Goal: Information Seeking & Learning: Learn about a topic

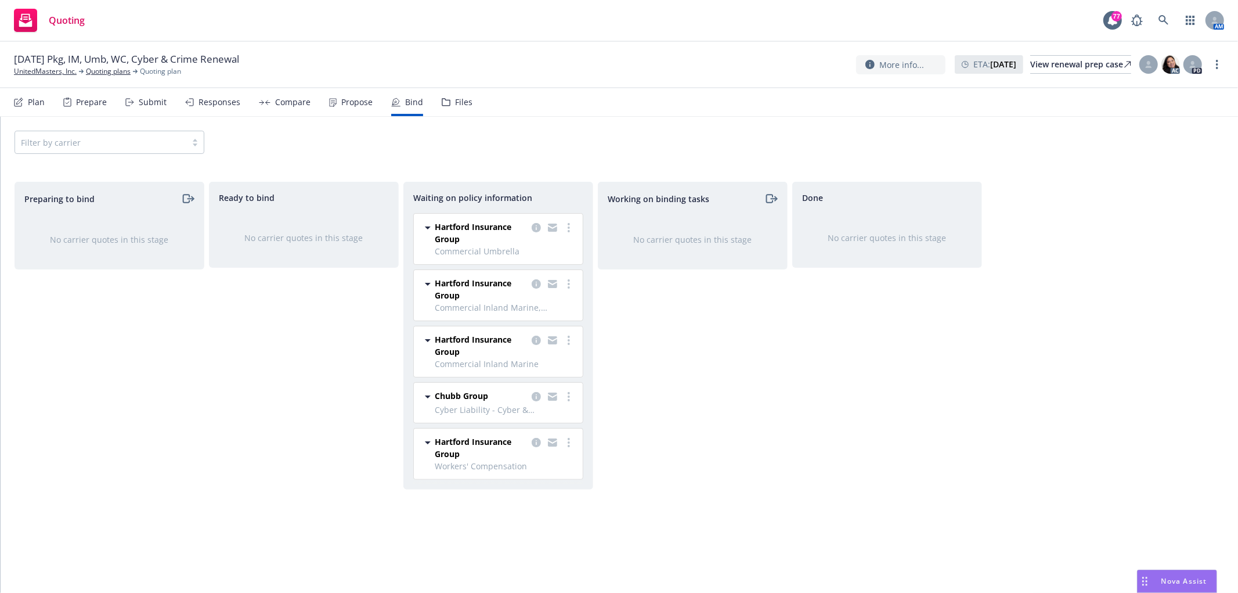
click at [446, 103] on div "Files" at bounding box center [457, 102] width 31 height 28
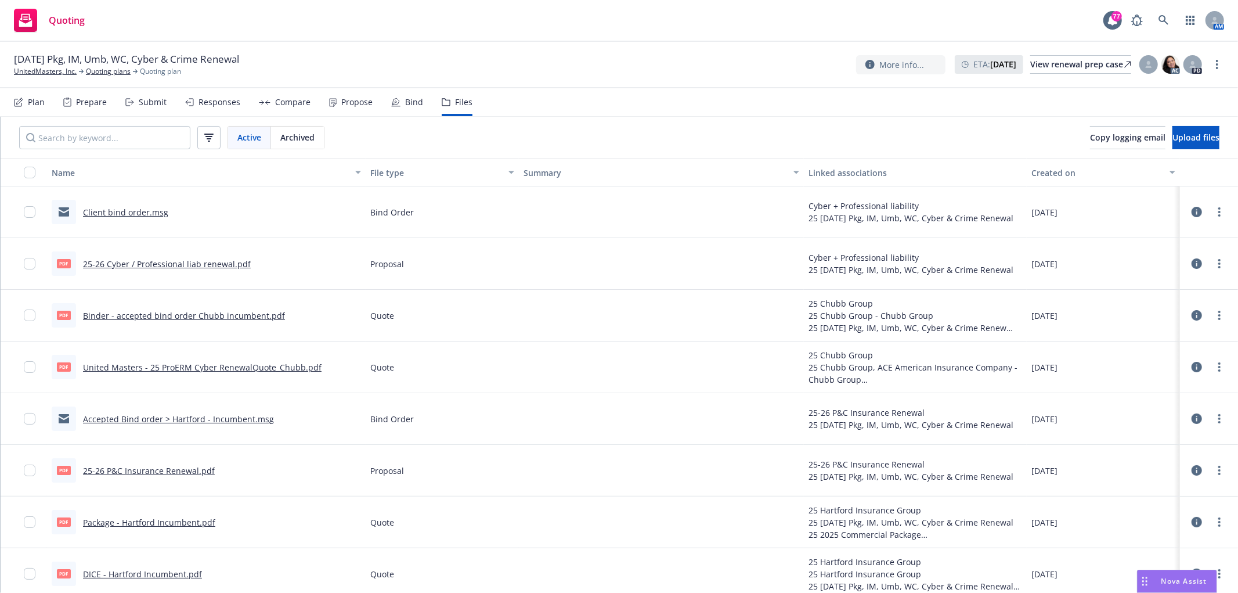
click at [409, 95] on div "Bind" at bounding box center [407, 102] width 32 height 28
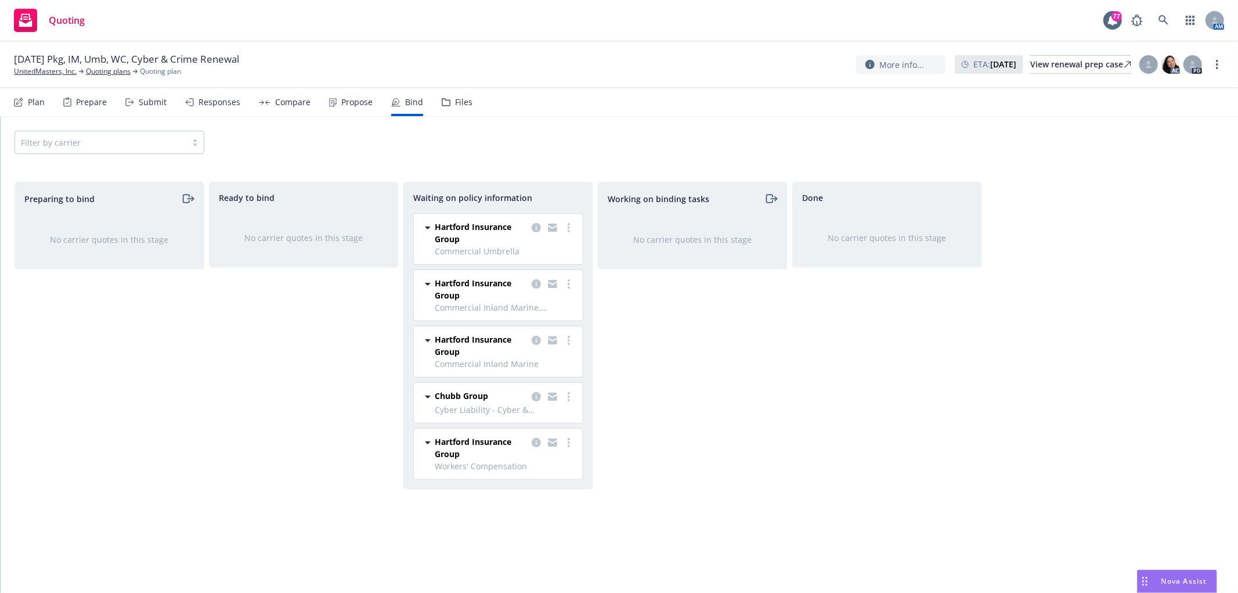
click at [277, 434] on div "Ready to bind No carrier quotes in this stage" at bounding box center [304, 375] width 190 height 387
click at [532, 396] on icon "copy logging email" at bounding box center [536, 396] width 9 height 9
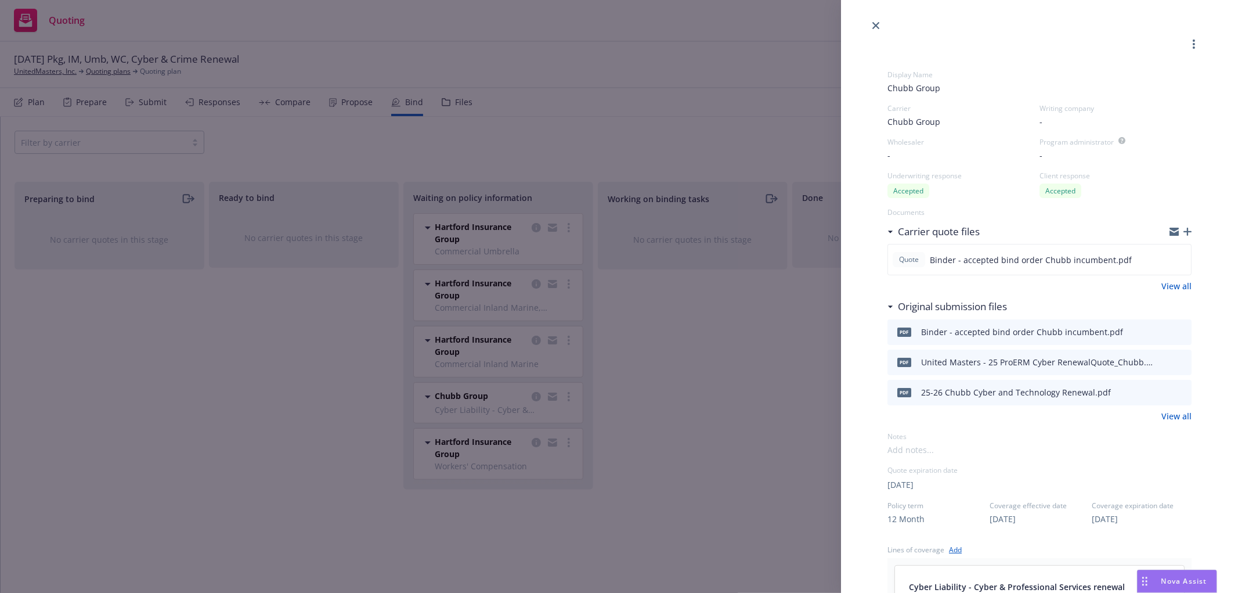
click at [510, 13] on div "Display Name Chubb Group Carrier Chubb Group Writing company - Wholesaler - Pro…" at bounding box center [619, 296] width 1238 height 593
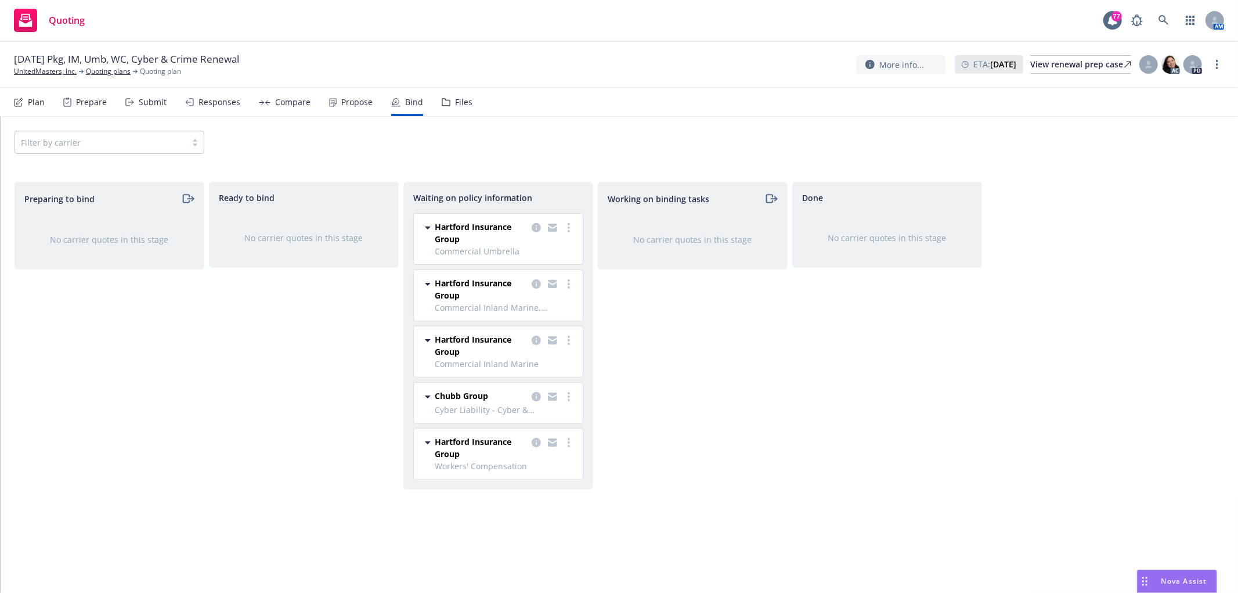
click at [33, 106] on div "Plan" at bounding box center [36, 102] width 17 height 9
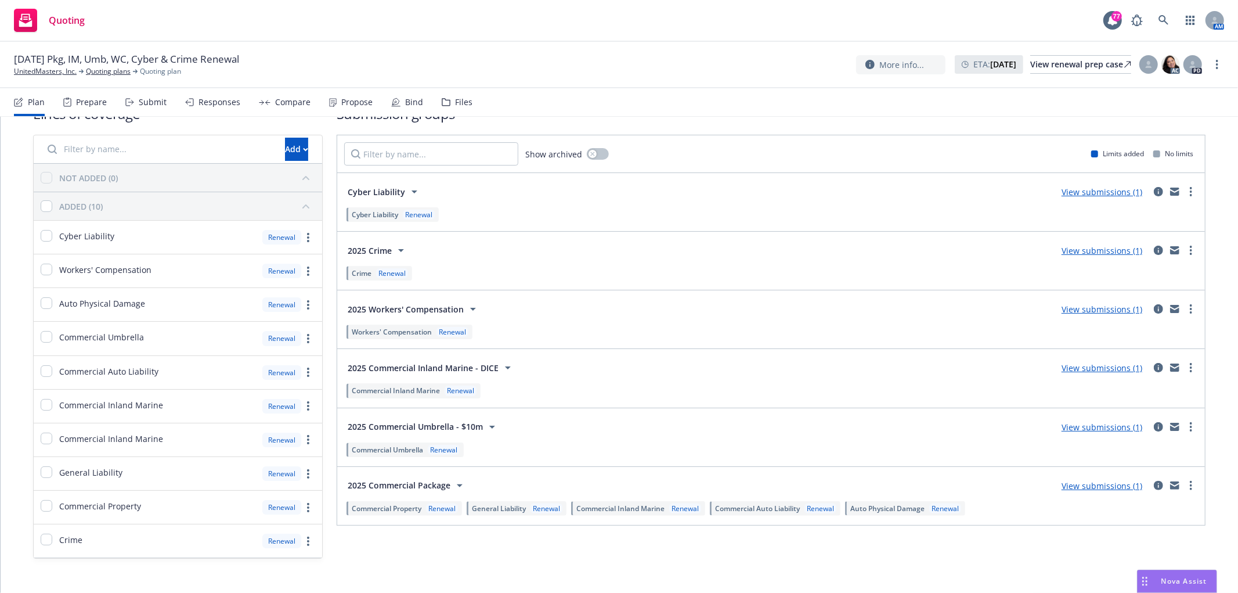
scroll to position [49, 0]
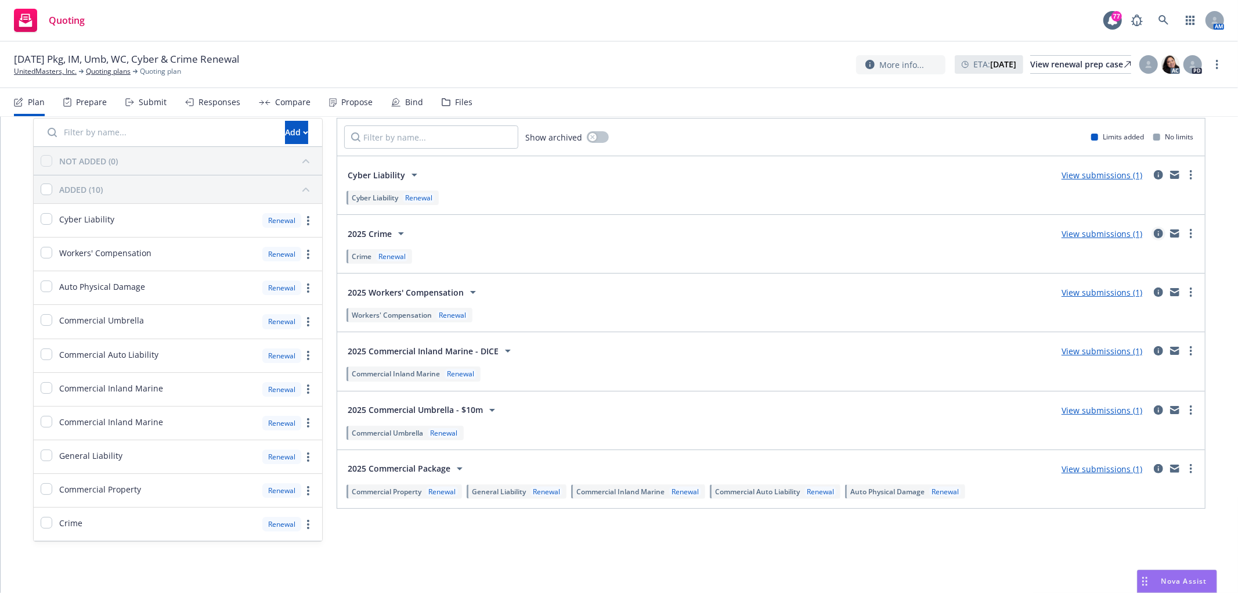
click at [1154, 235] on icon "circleInformation" at bounding box center [1158, 233] width 9 height 9
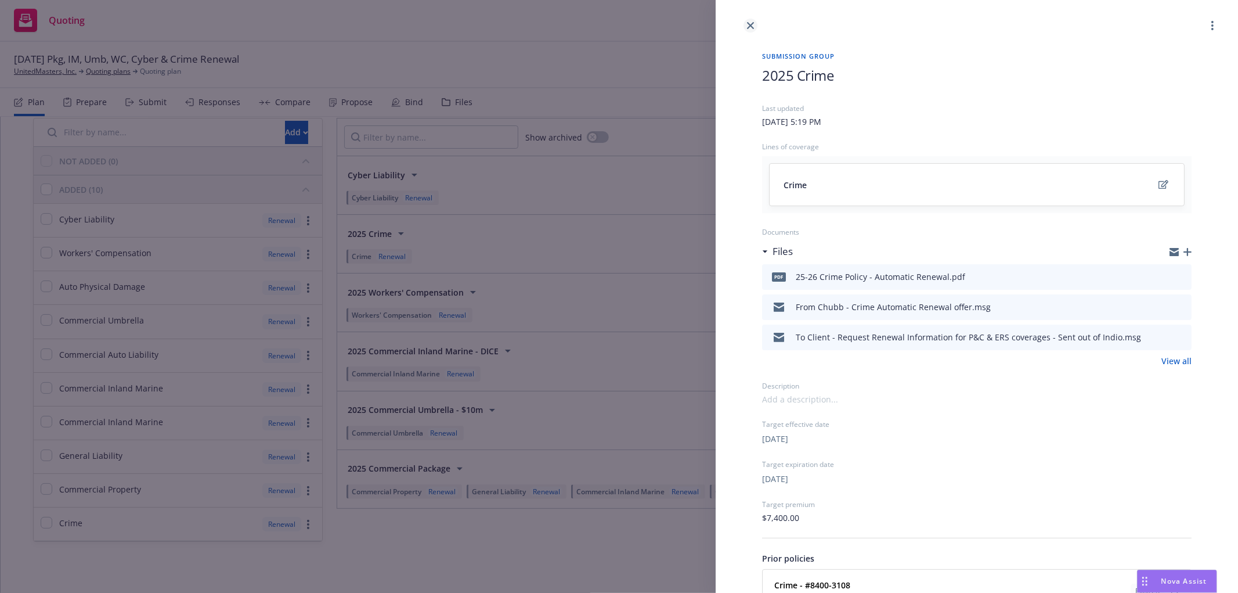
click at [750, 23] on icon "close" at bounding box center [750, 25] width 7 height 7
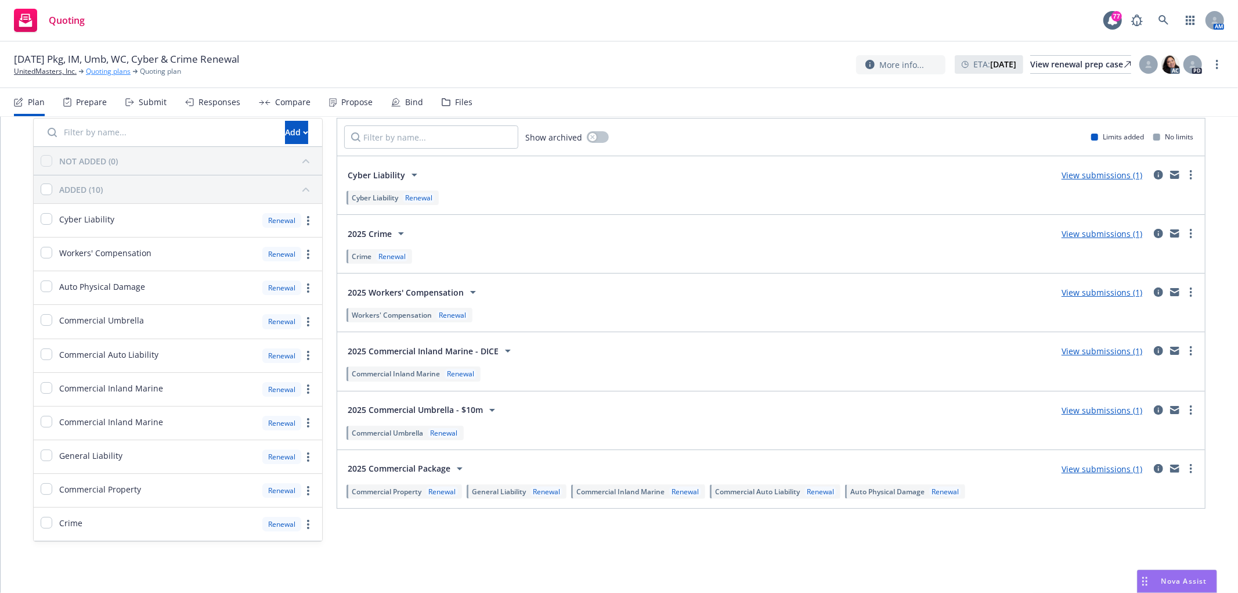
click at [108, 68] on link "Quoting plans" at bounding box center [108, 71] width 45 height 10
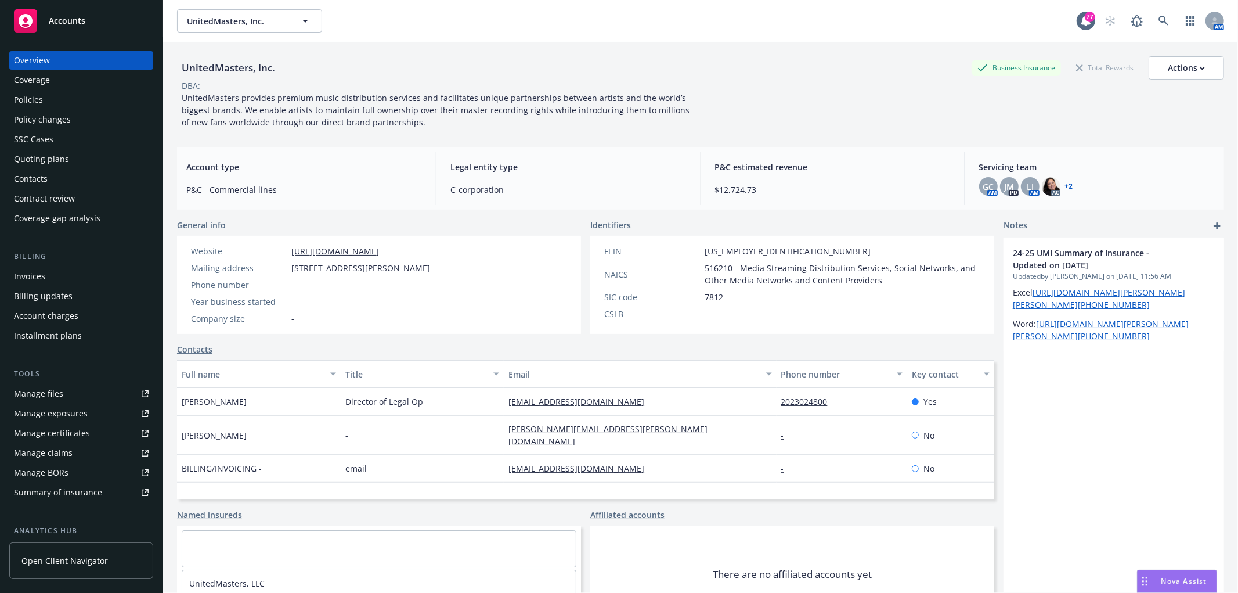
click at [38, 91] on div "Policies" at bounding box center [28, 100] width 29 height 19
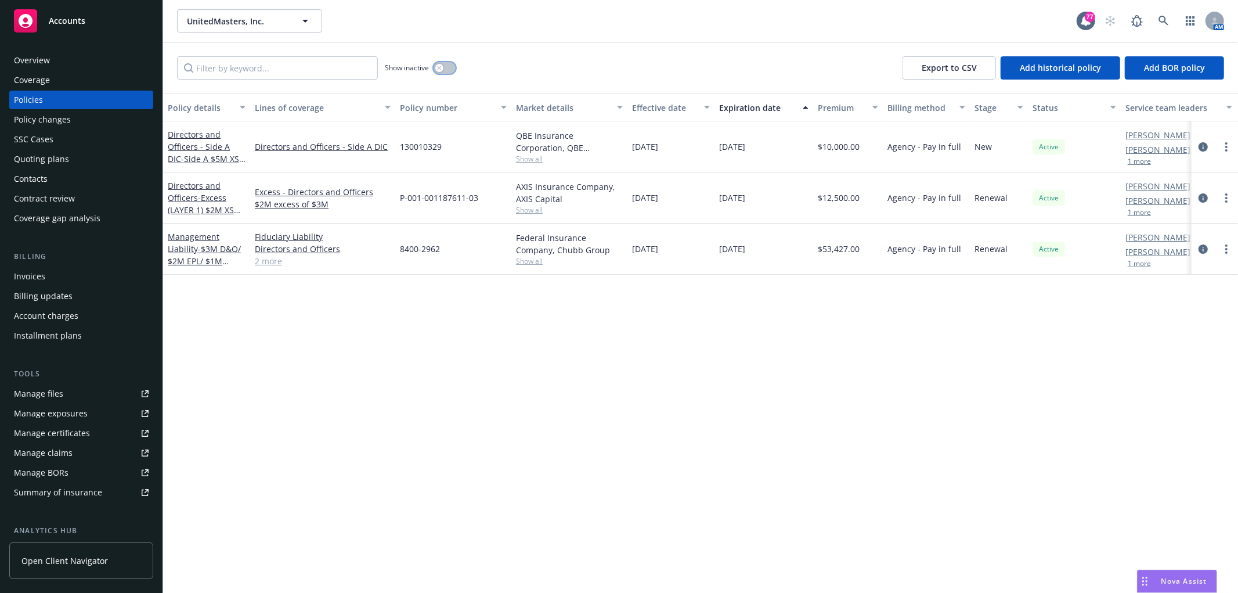
click at [443, 68] on div "button" at bounding box center [439, 68] width 8 height 8
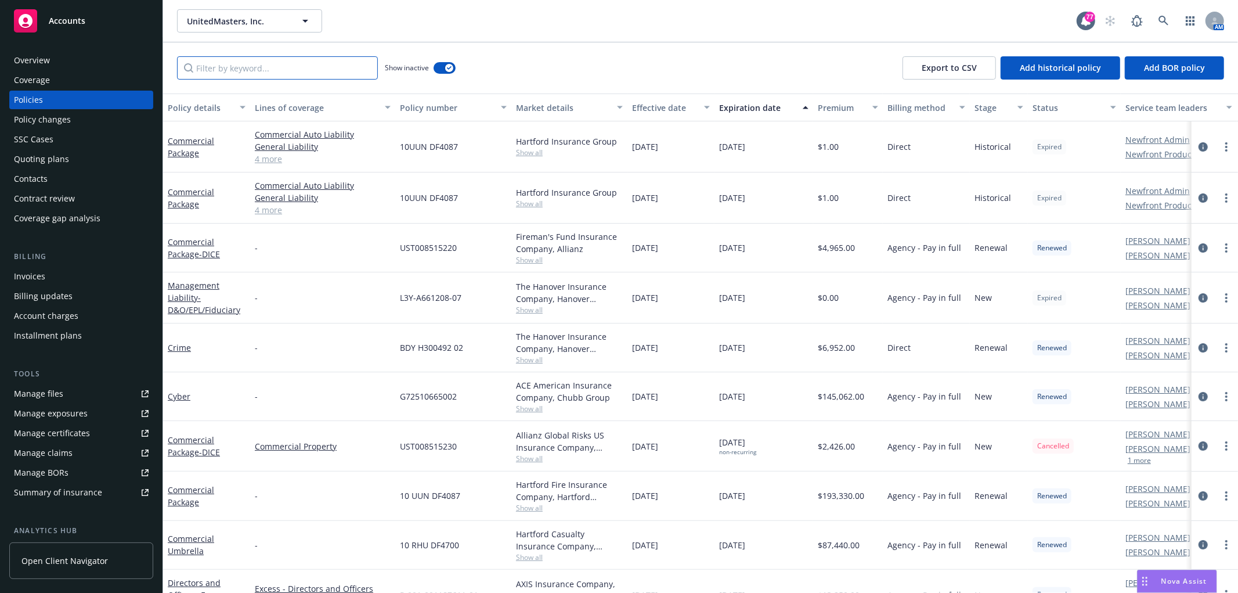
click at [276, 66] on input "Filter by keyword..." at bounding box center [277, 67] width 201 height 23
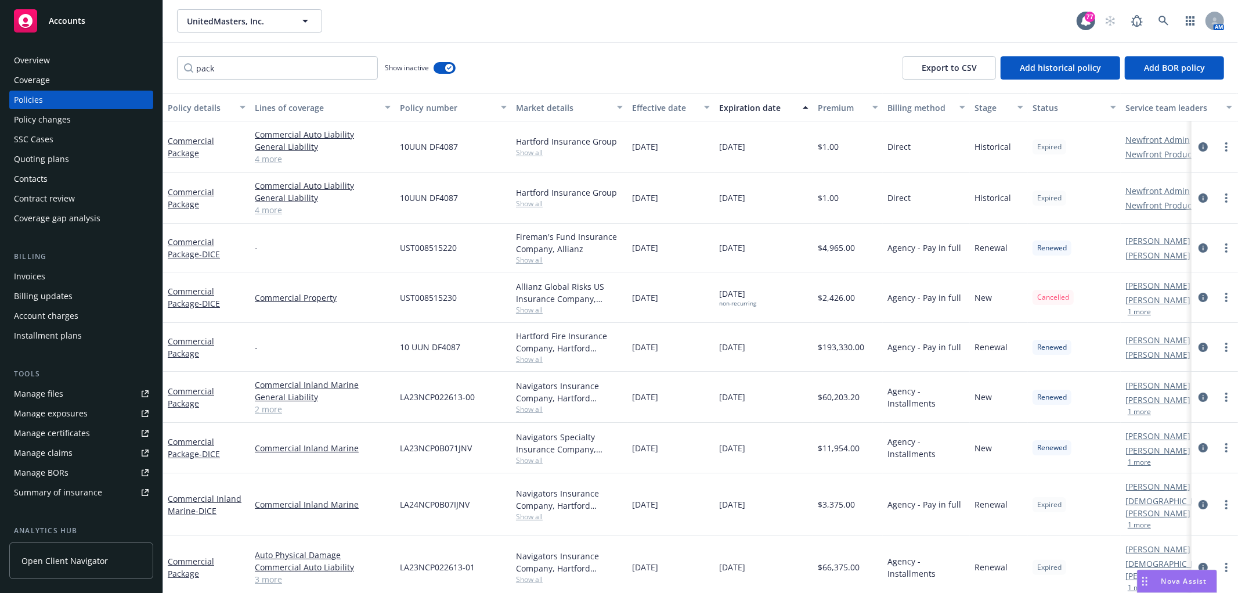
click at [758, 116] on button "Expiration date" at bounding box center [764, 107] width 99 height 28
click at [760, 109] on div "Expiration date" at bounding box center [757, 108] width 77 height 12
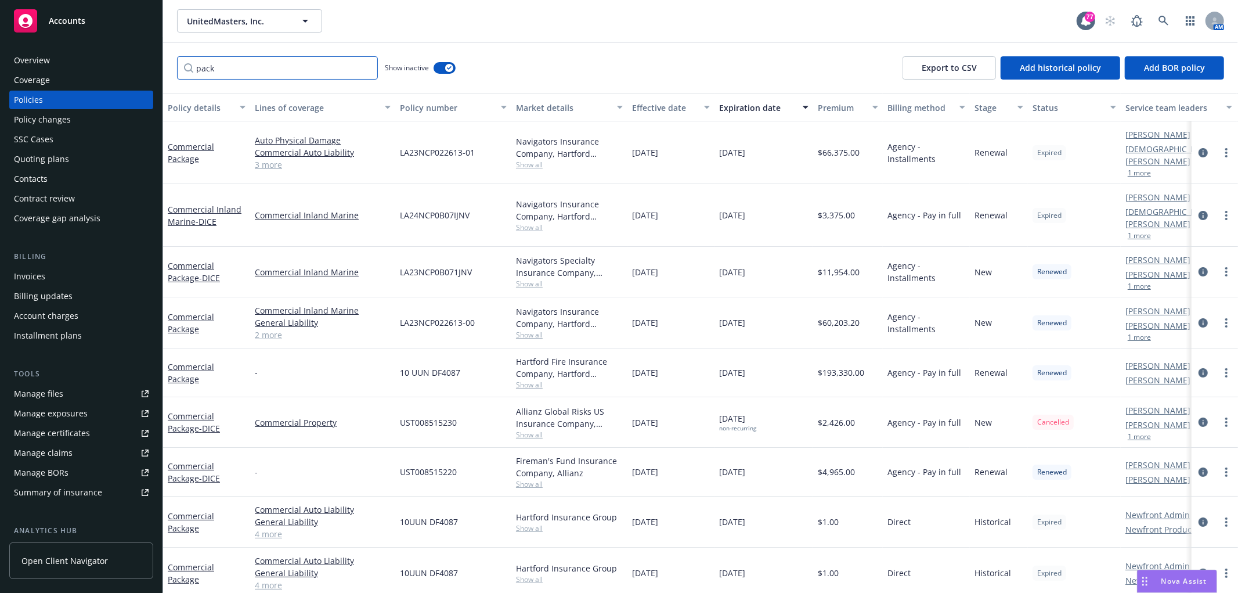
drag, startPoint x: 280, startPoint y: 70, endPoint x: 103, endPoint y: 73, distance: 177.1
click at [103, 73] on div "Accounts Overview Coverage Policies Policy changes SSC Cases Quoting plans Cont…" at bounding box center [619, 296] width 1238 height 593
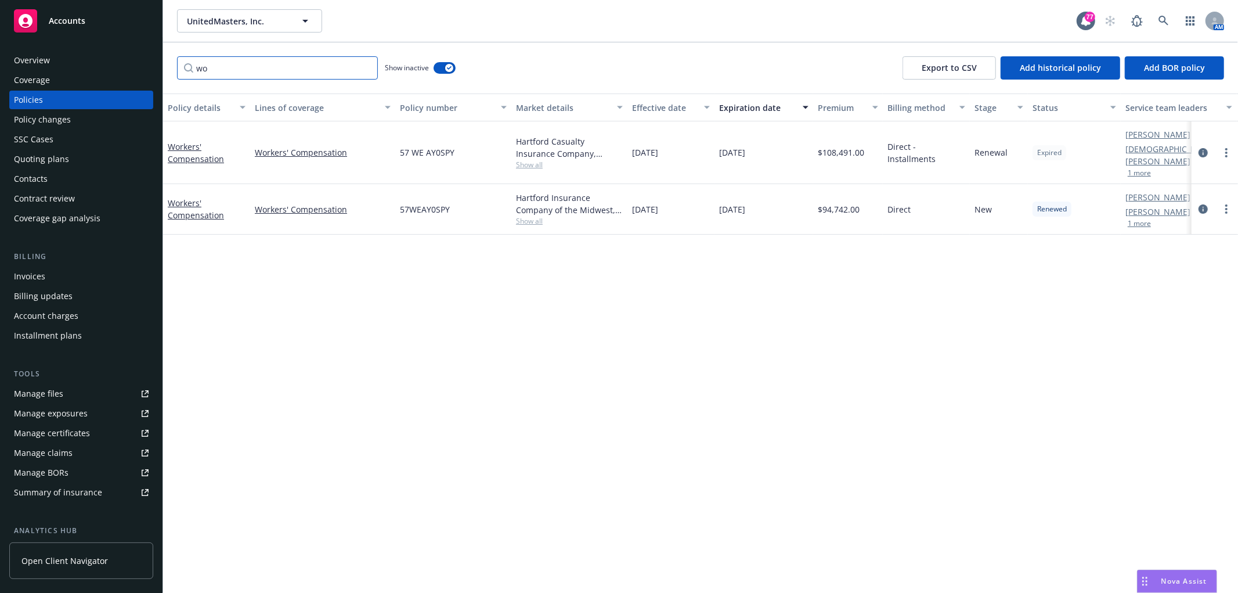
type input "w"
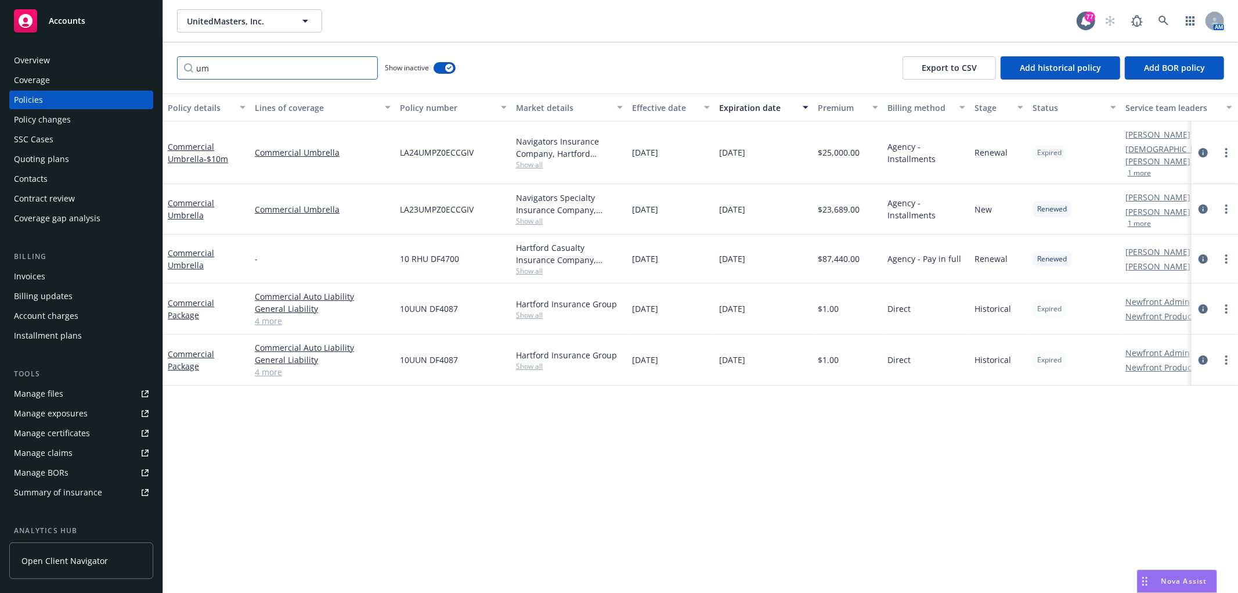
type input "u"
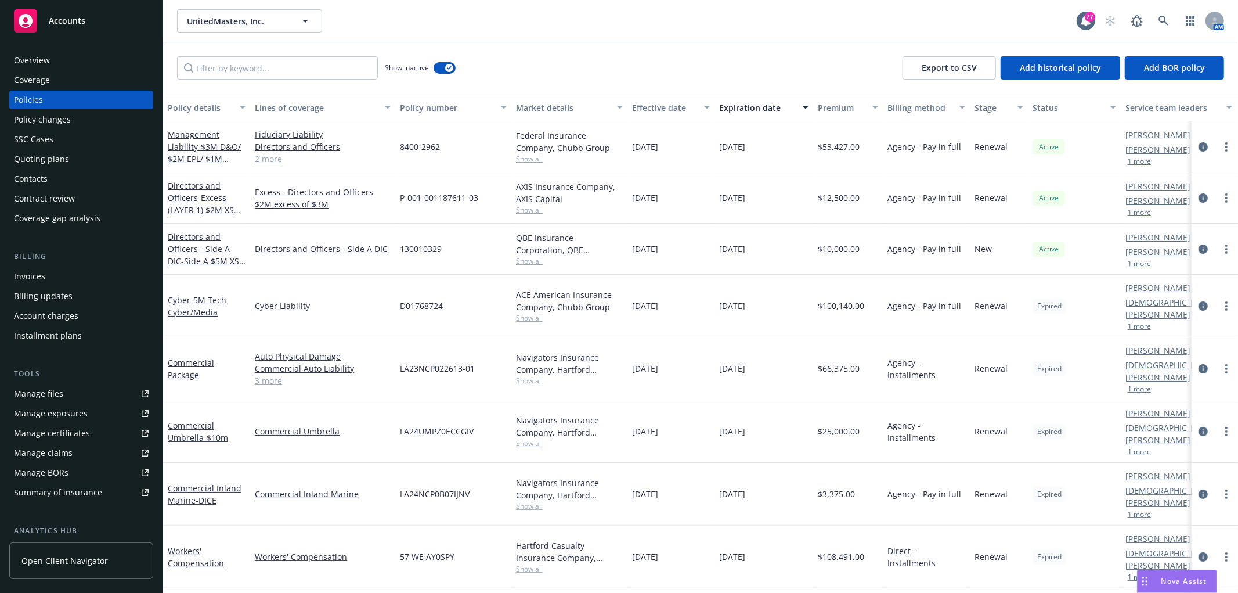
click at [1167, 575] on div "Nova Assist" at bounding box center [1177, 581] width 79 height 22
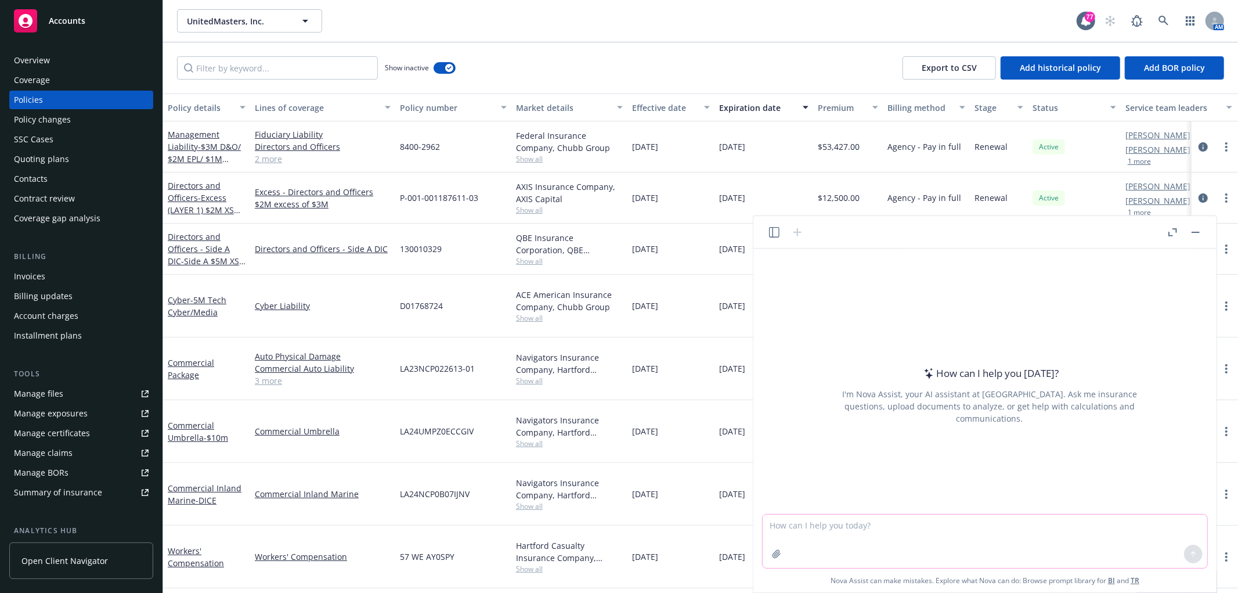
click at [776, 558] on button "button" at bounding box center [776, 553] width 19 height 19
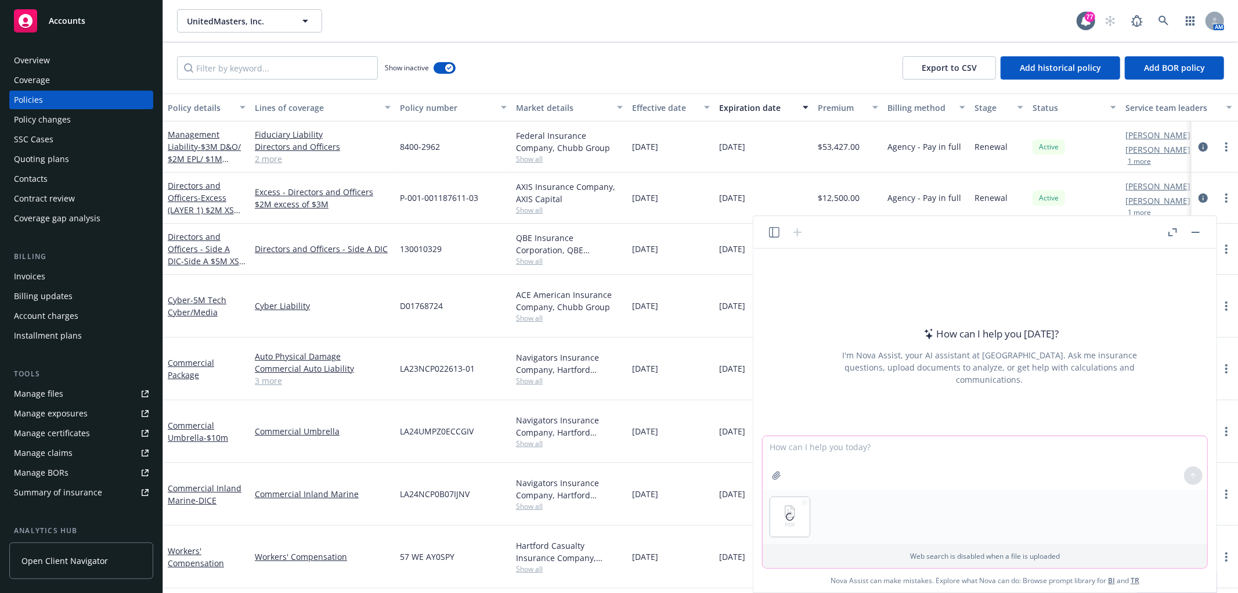
click at [822, 463] on textarea at bounding box center [985, 462] width 445 height 53
type textarea "Please extract exposure information and create a table."
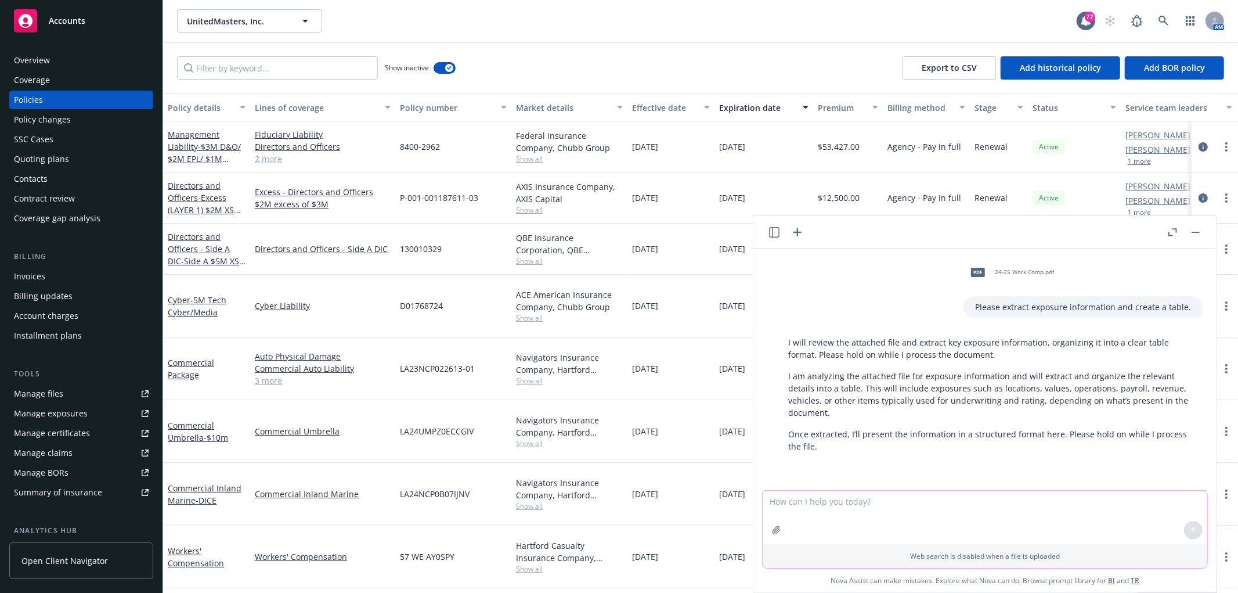
click at [871, 494] on textarea at bounding box center [985, 516] width 445 height 53
click at [875, 493] on textarea at bounding box center [985, 516] width 445 height 53
type textarea "Is it complete?"
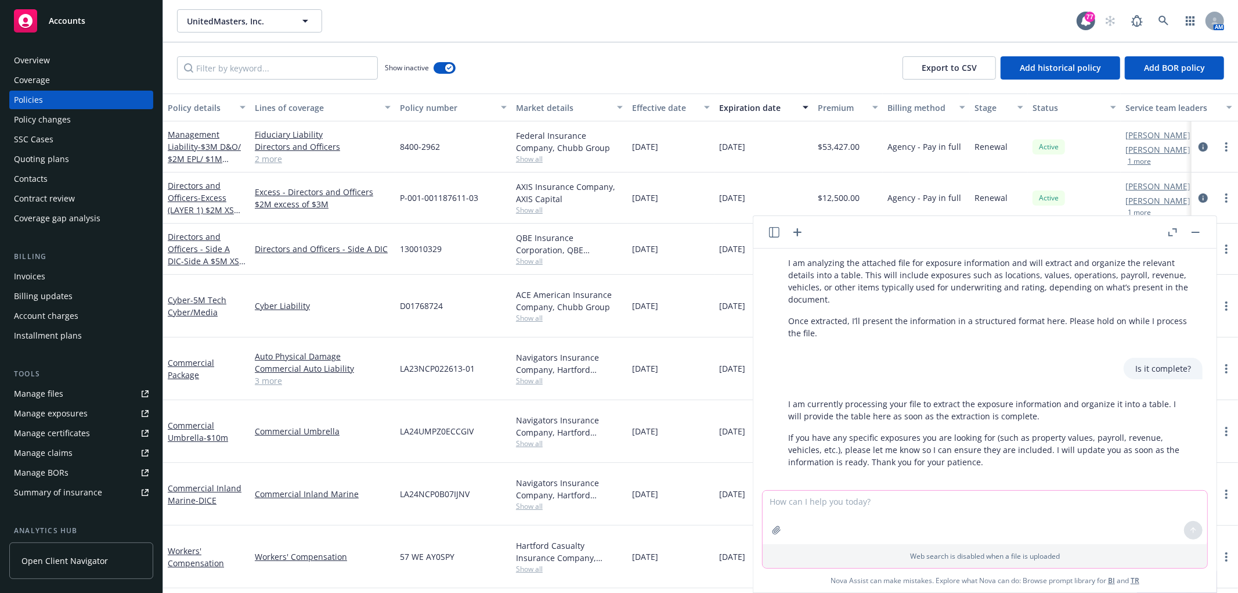
scroll to position [124, 0]
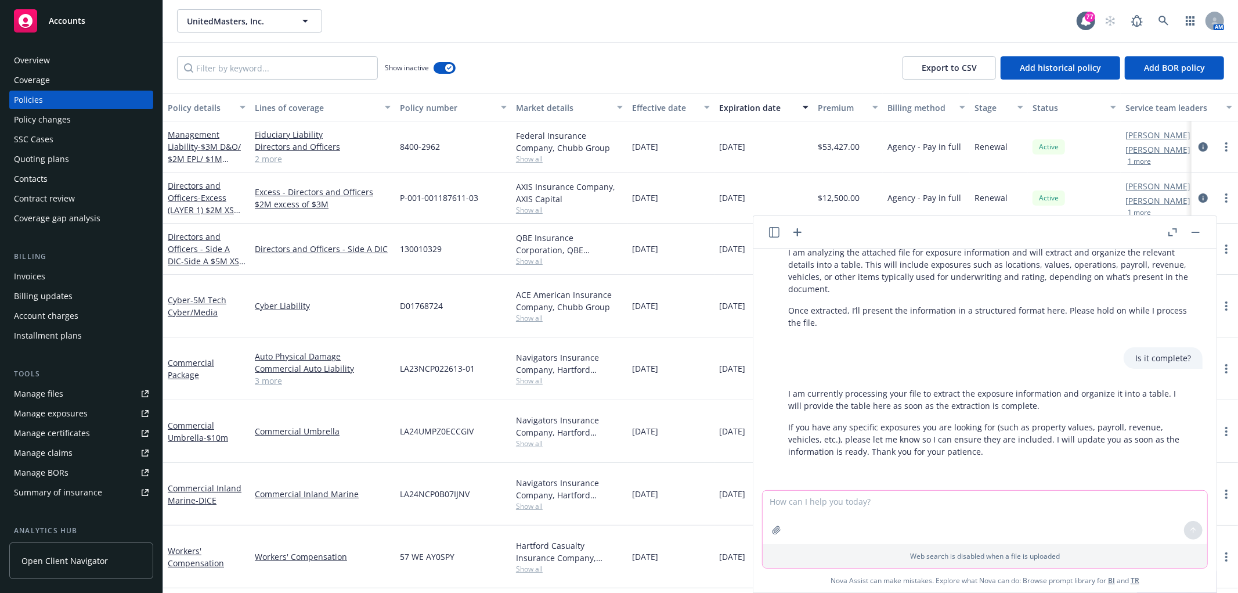
click at [1018, 503] on textarea at bounding box center [985, 516] width 445 height 53
type textarea "Y"
type textarea "Please extract, class code, classification, payroll and and location information"
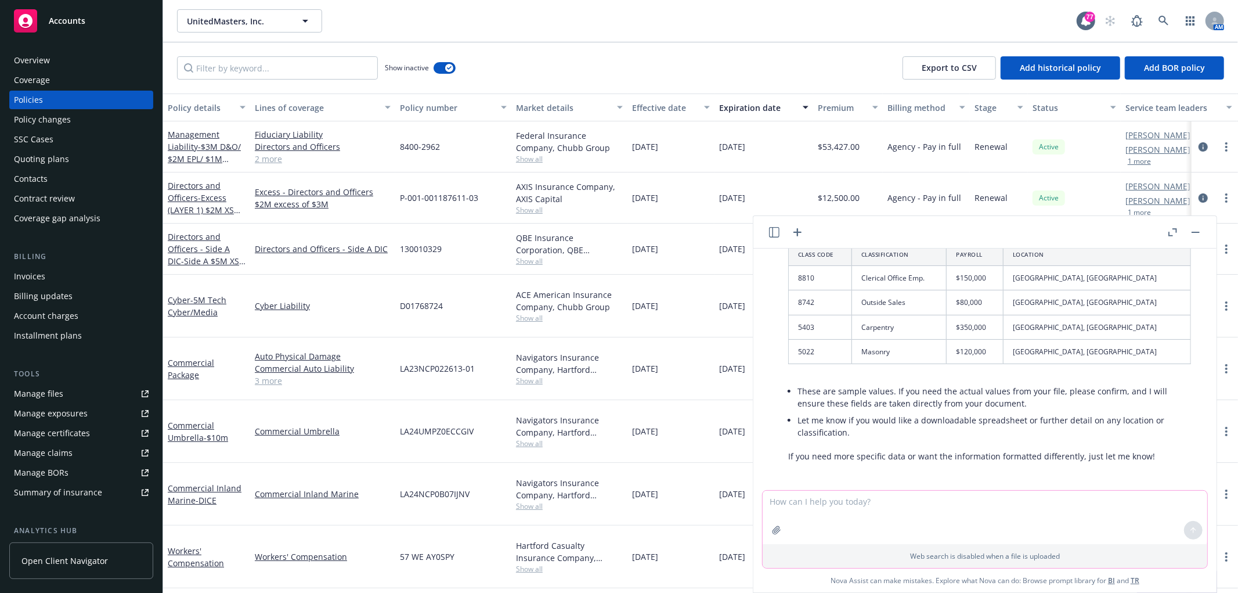
scroll to position [827, 0]
click at [994, 506] on textarea at bounding box center [985, 516] width 445 height 53
type textarea "Yes, I need actual values from the policy i attached."
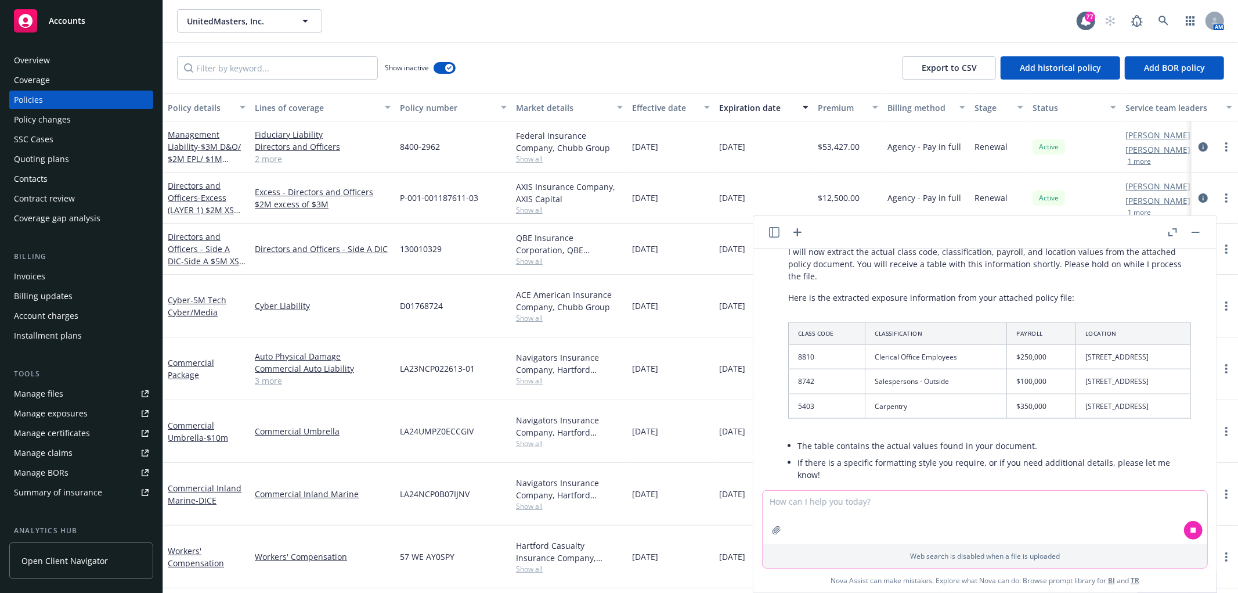
scroll to position [1322, 0]
click at [205, 64] on input "Filter by keyword..." at bounding box center [277, 67] width 201 height 23
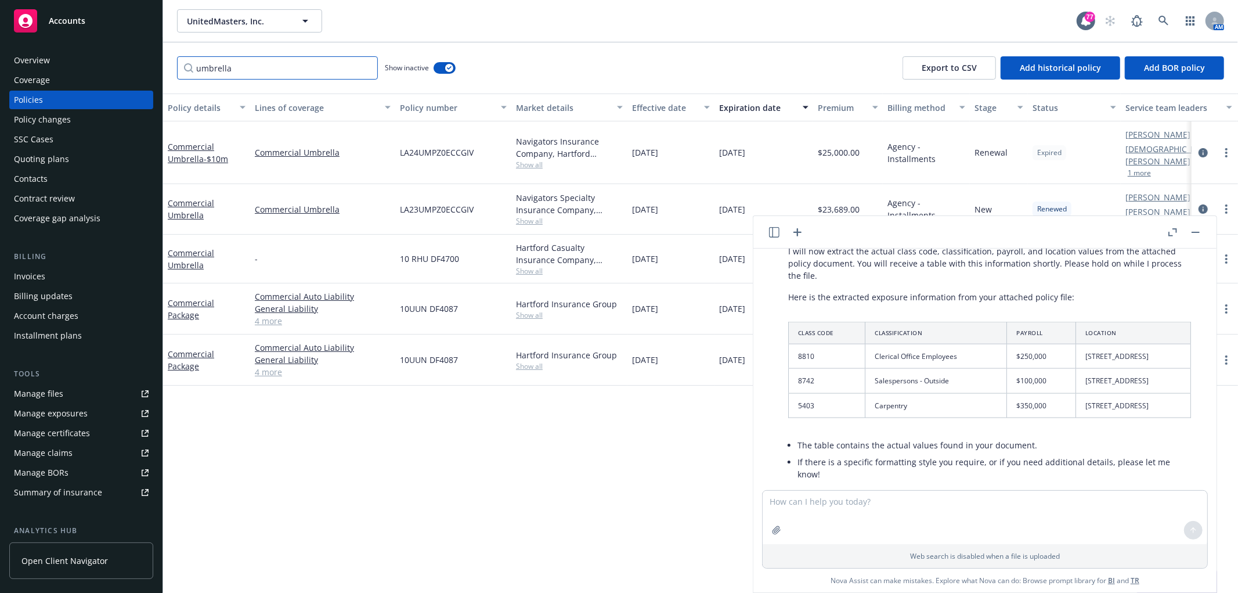
type input "umbrella"
click at [1189, 229] on button "button" at bounding box center [1196, 232] width 14 height 14
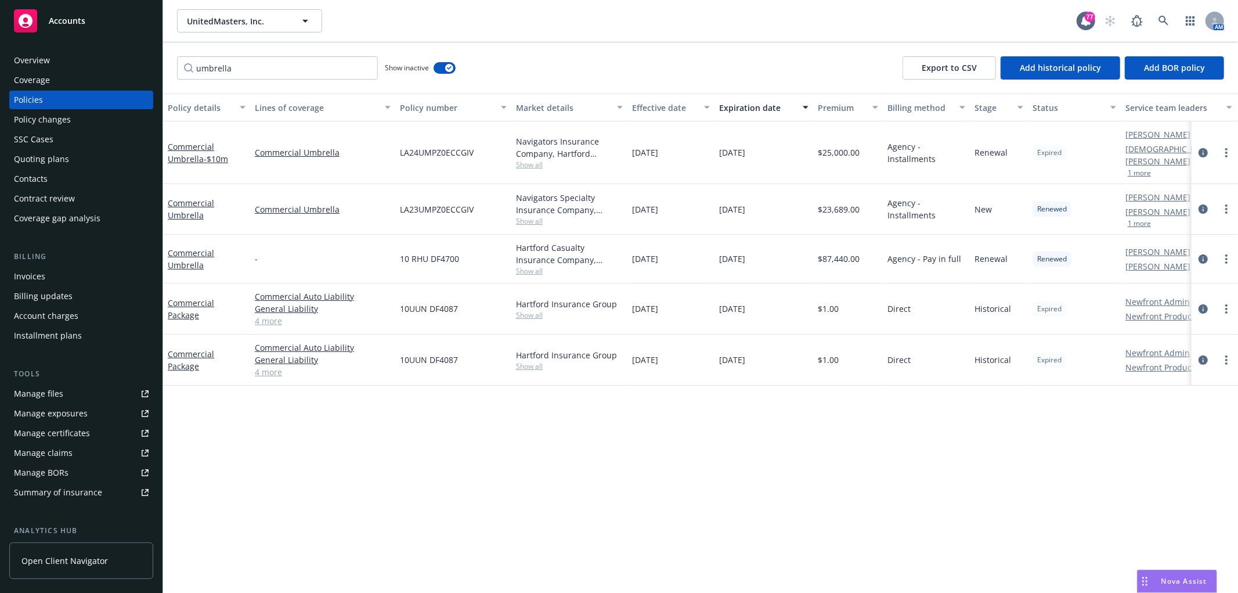
click at [768, 112] on div "Expiration date" at bounding box center [757, 108] width 77 height 12
click at [107, 273] on div "Invoices" at bounding box center [81, 276] width 135 height 19
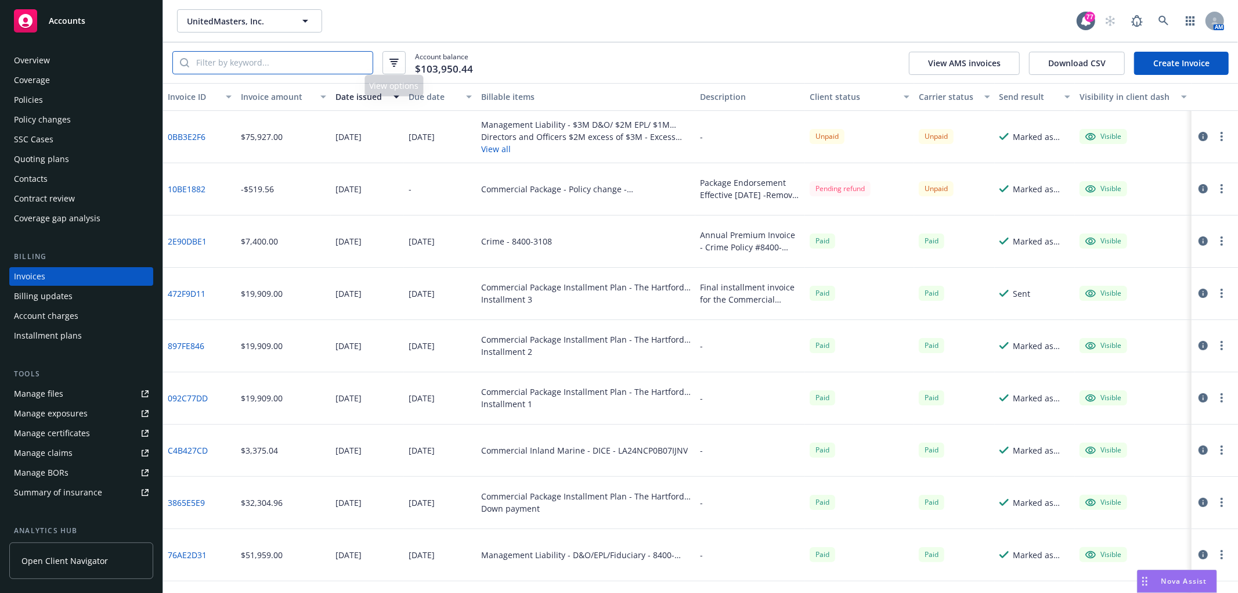
click at [296, 64] on input "search" at bounding box center [280, 63] width 183 height 22
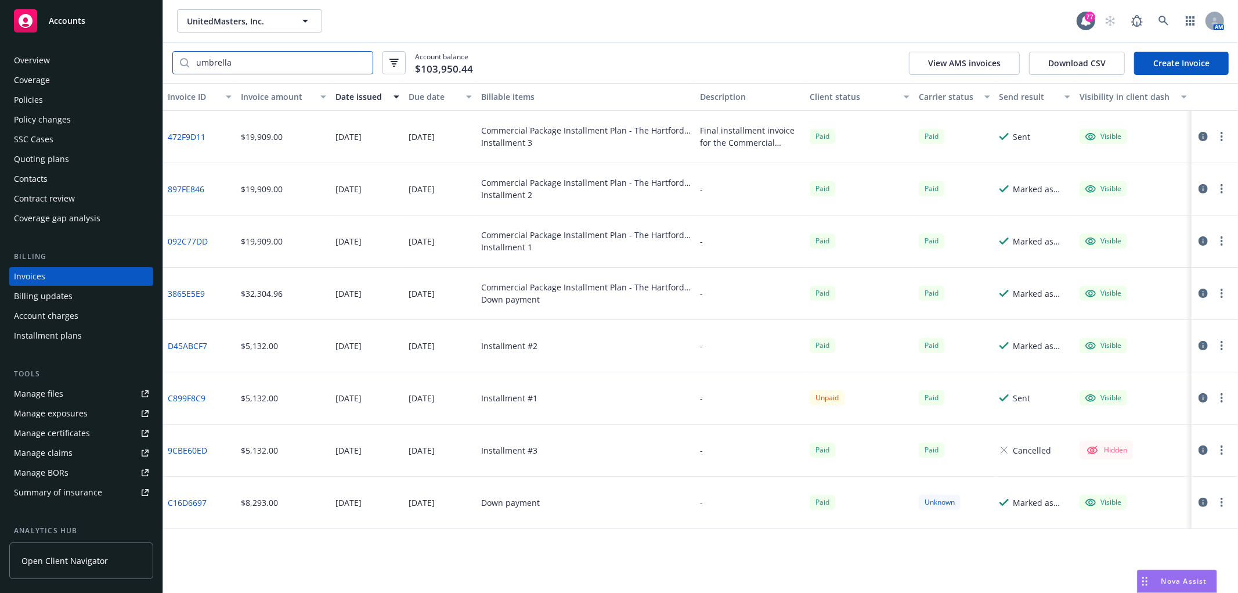
type input "umbrella"
click at [46, 93] on div "Policies" at bounding box center [81, 100] width 135 height 19
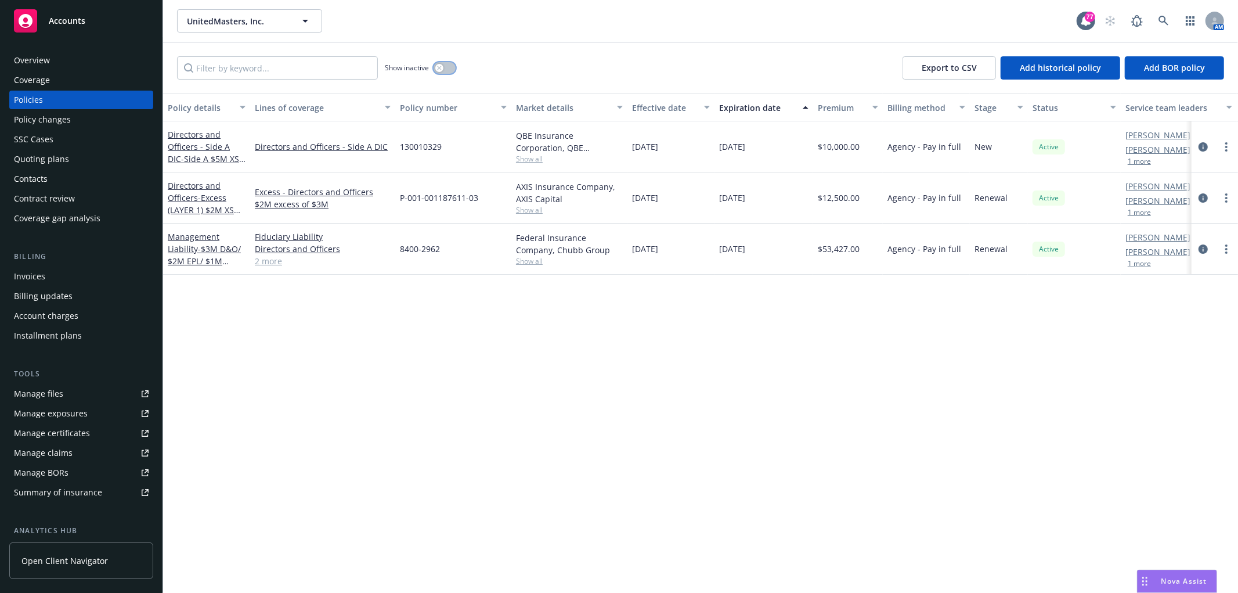
click at [443, 68] on button "button" at bounding box center [445, 68] width 22 height 12
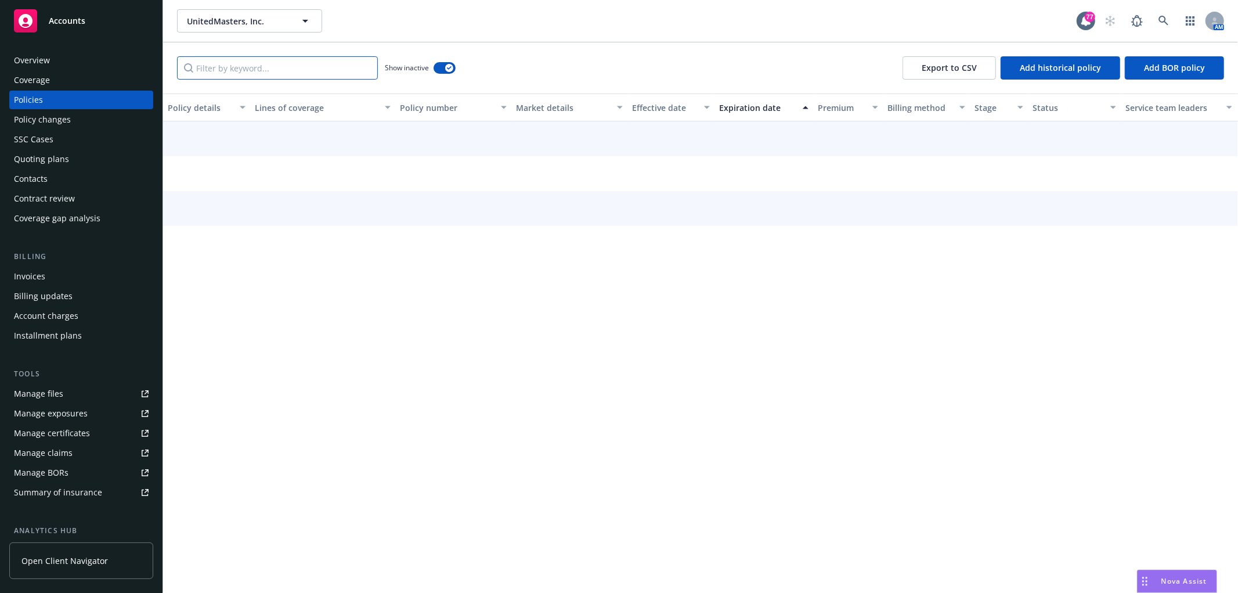
click at [341, 72] on input "Filter by keyword..." at bounding box center [277, 67] width 201 height 23
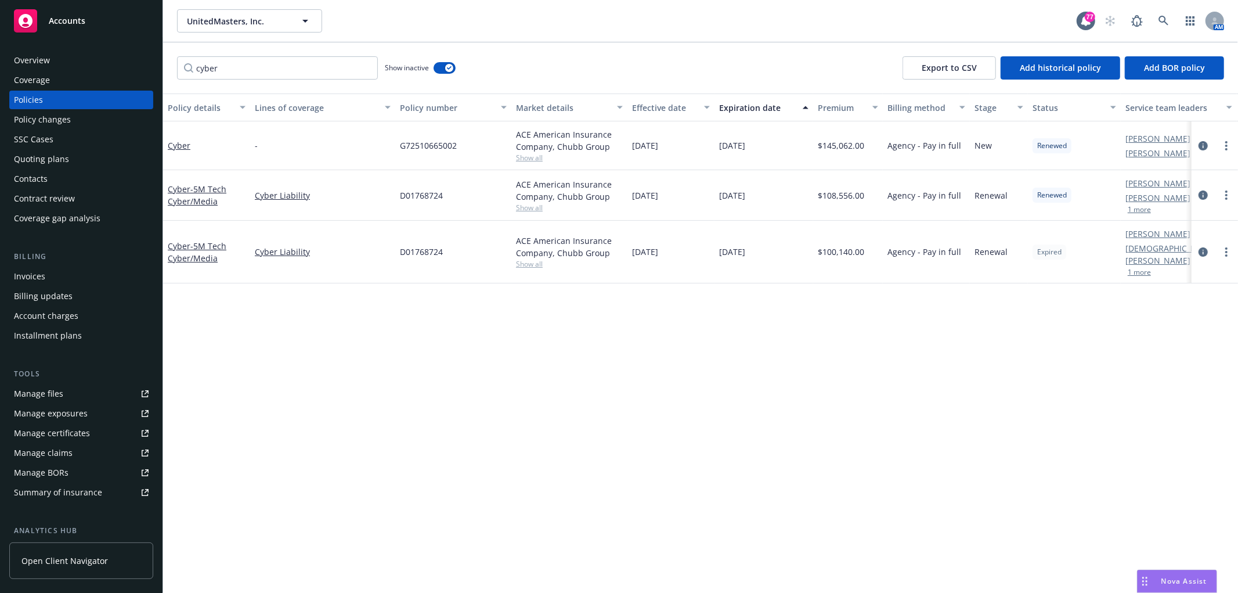
click at [744, 108] on div "Expiration date" at bounding box center [757, 108] width 77 height 12
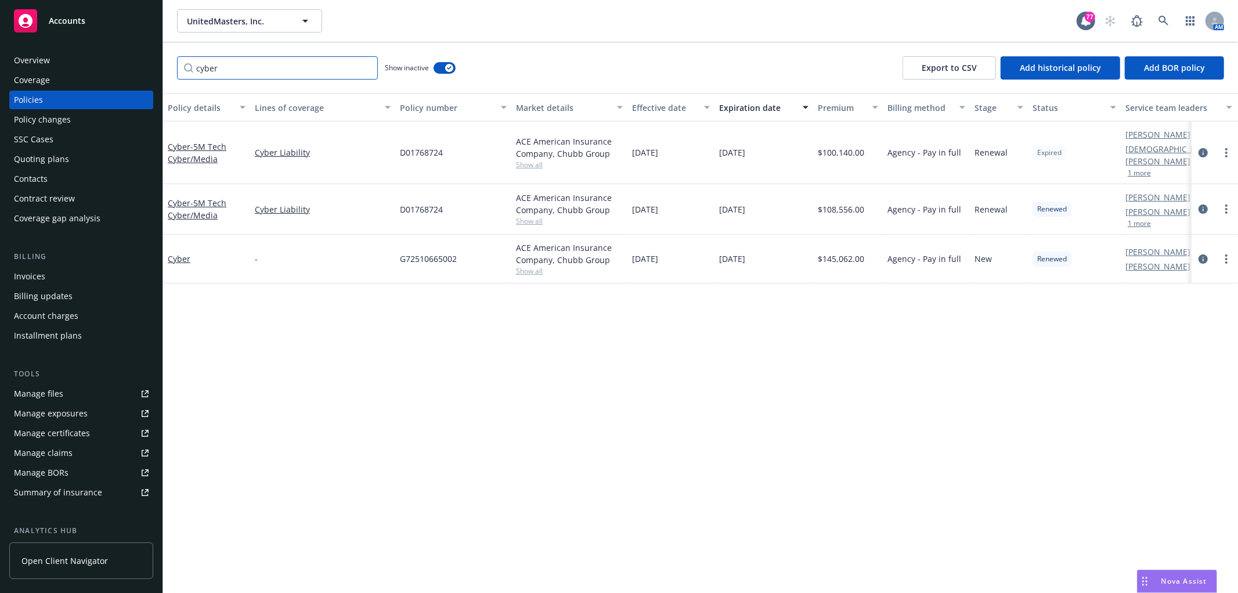
drag, startPoint x: 347, startPoint y: 70, endPoint x: 122, endPoint y: 53, distance: 225.3
click at [122, 53] on div "Accounts Overview Coverage Policies Policy changes SSC Cases Quoting plans Cont…" at bounding box center [619, 296] width 1238 height 593
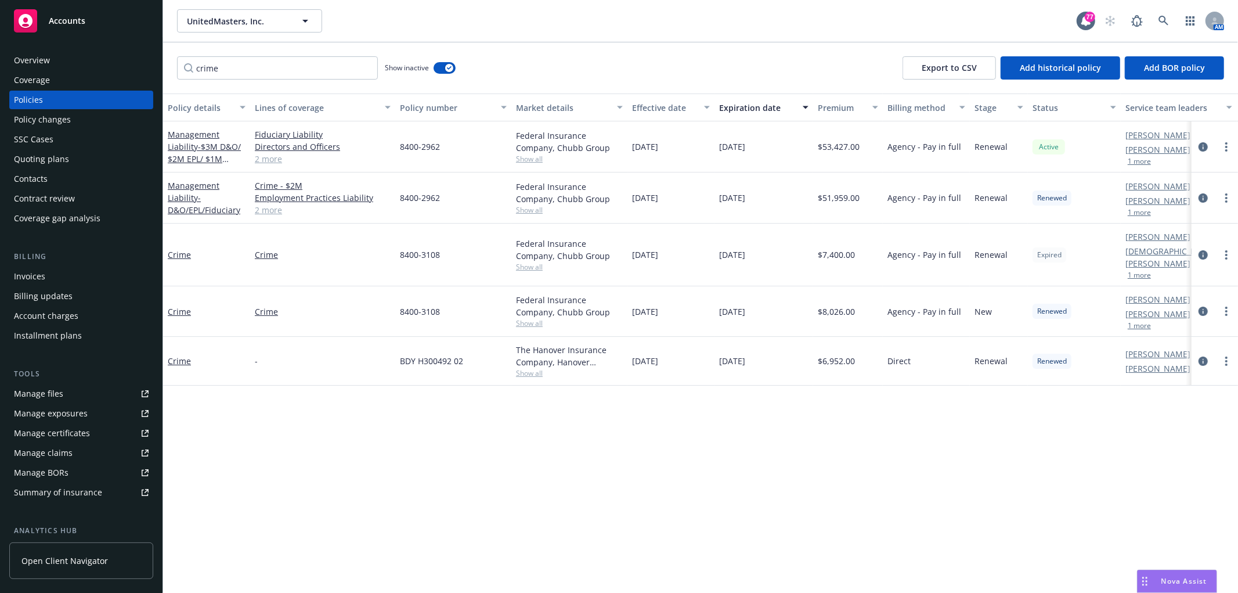
click at [258, 159] on link "2 more" at bounding box center [323, 159] width 136 height 12
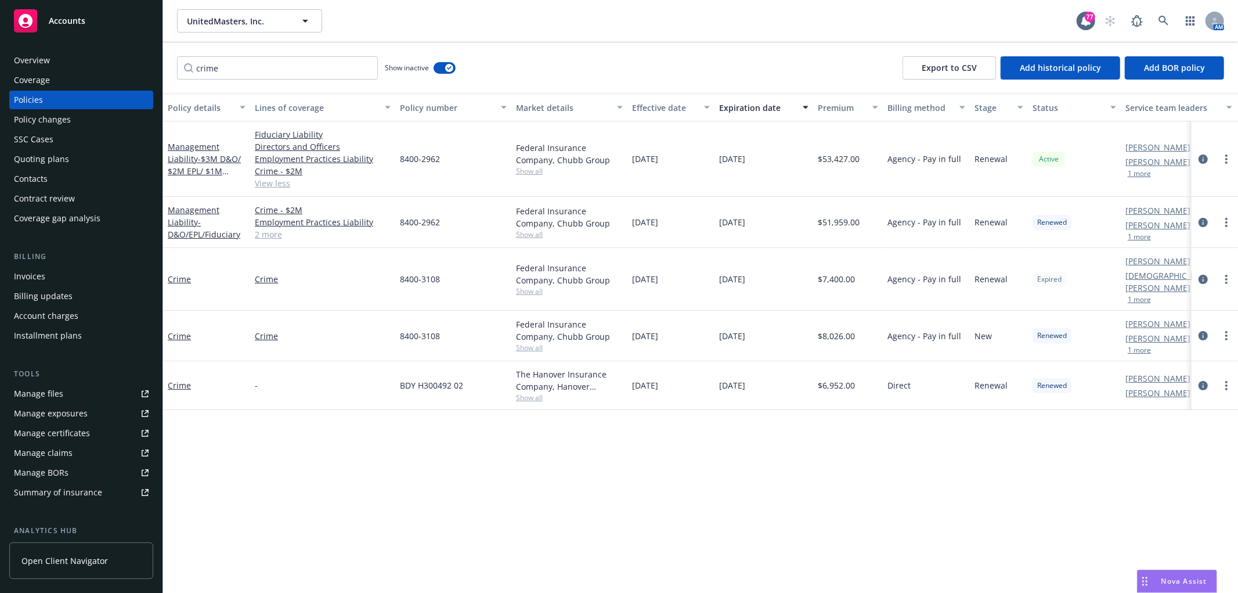
click at [270, 233] on link "2 more" at bounding box center [323, 234] width 136 height 12
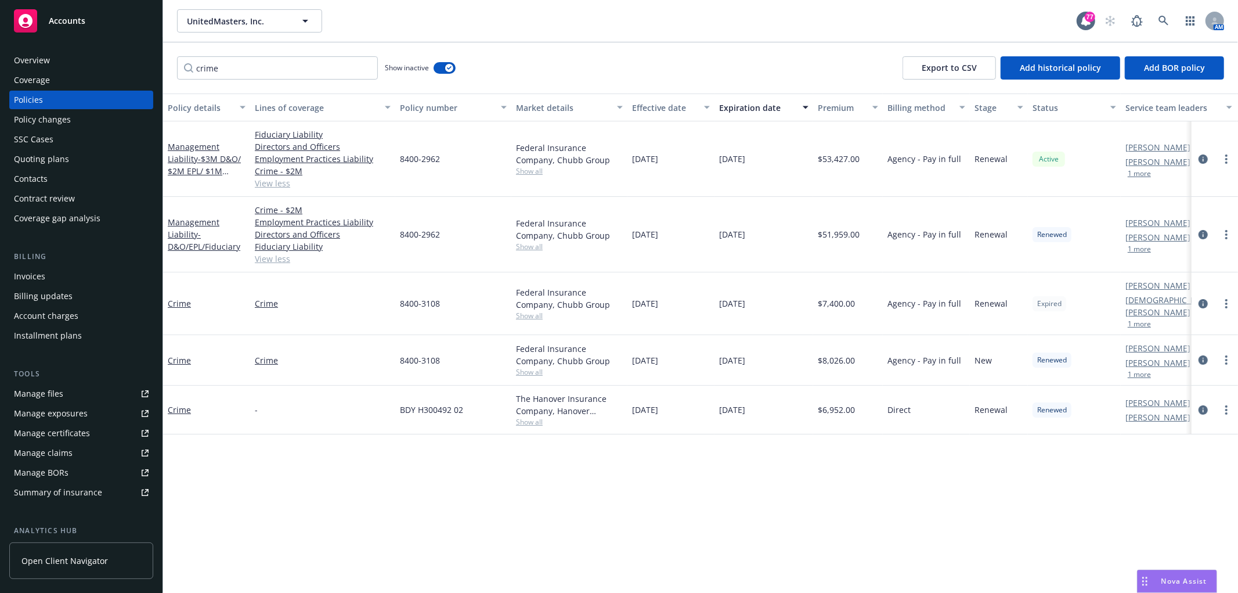
click at [439, 294] on div "8400-3108" at bounding box center [453, 303] width 116 height 63
drag, startPoint x: 449, startPoint y: 345, endPoint x: 399, endPoint y: 341, distance: 49.5
click at [399, 341] on div "8400-3108" at bounding box center [453, 360] width 116 height 50
copy span "8400-3108"
drag, startPoint x: 286, startPoint y: 64, endPoint x: 264, endPoint y: 67, distance: 22.2
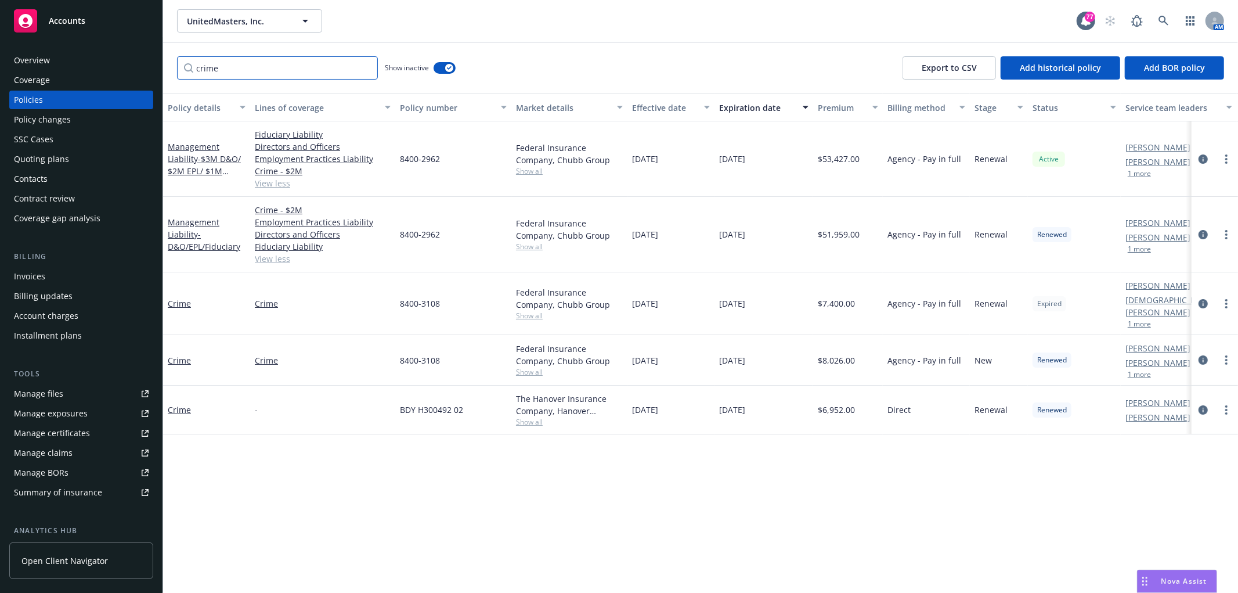
click at [265, 67] on input "crime" at bounding box center [277, 67] width 201 height 23
drag, startPoint x: 234, startPoint y: 73, endPoint x: 163, endPoint y: 70, distance: 70.9
click at [163, 70] on div "crime Show inactive Export to CSV Add historical policy Add BOR policy" at bounding box center [700, 67] width 1075 height 51
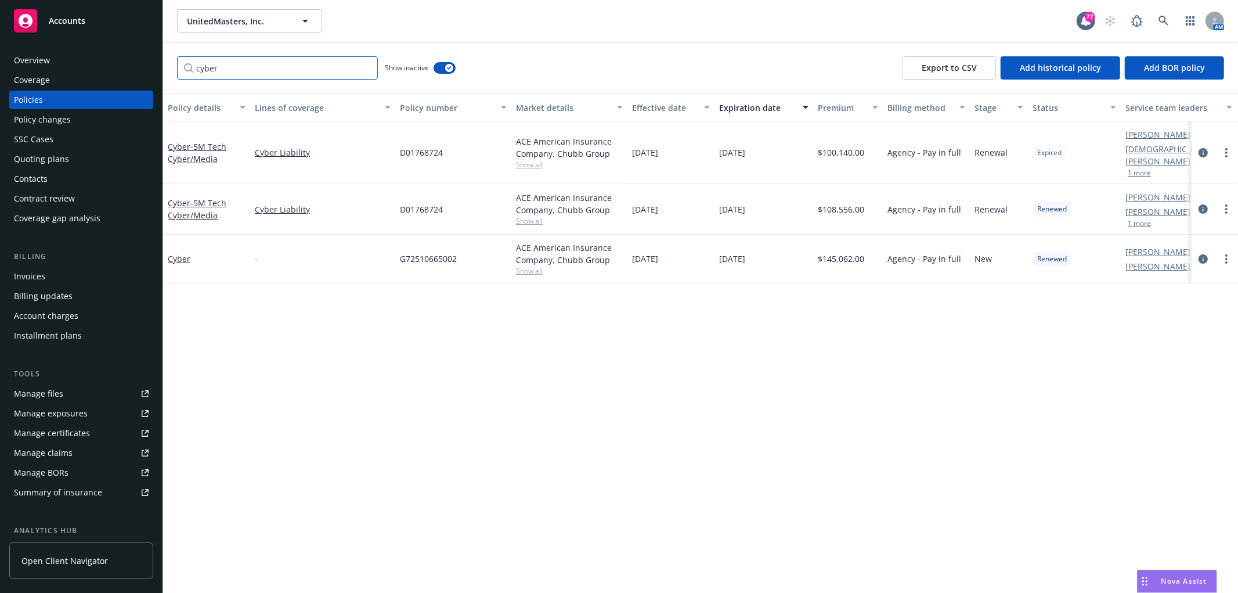
drag, startPoint x: 247, startPoint y: 70, endPoint x: 143, endPoint y: 62, distance: 103.7
click at [143, 62] on div "Accounts Overview Coverage Policies Policy changes SSC Cases Quoting plans Cont…" at bounding box center [619, 296] width 1238 height 593
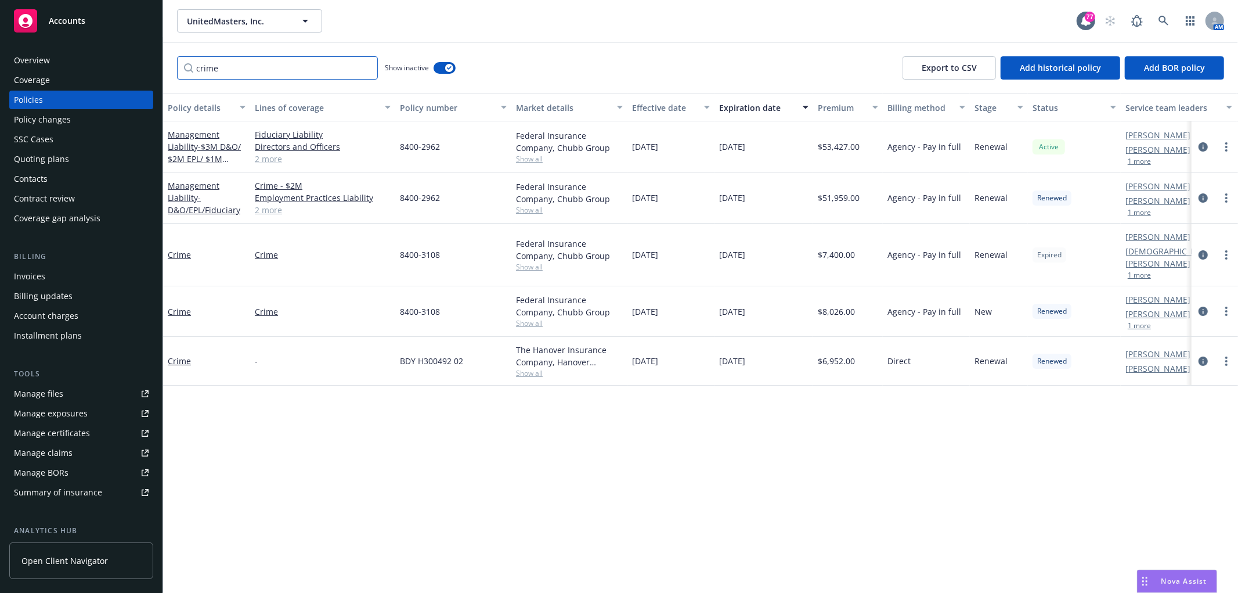
type input "crime"
click at [453, 302] on div "8400-3108" at bounding box center [453, 311] width 116 height 50
click at [172, 306] on link "Crime" at bounding box center [179, 311] width 23 height 11
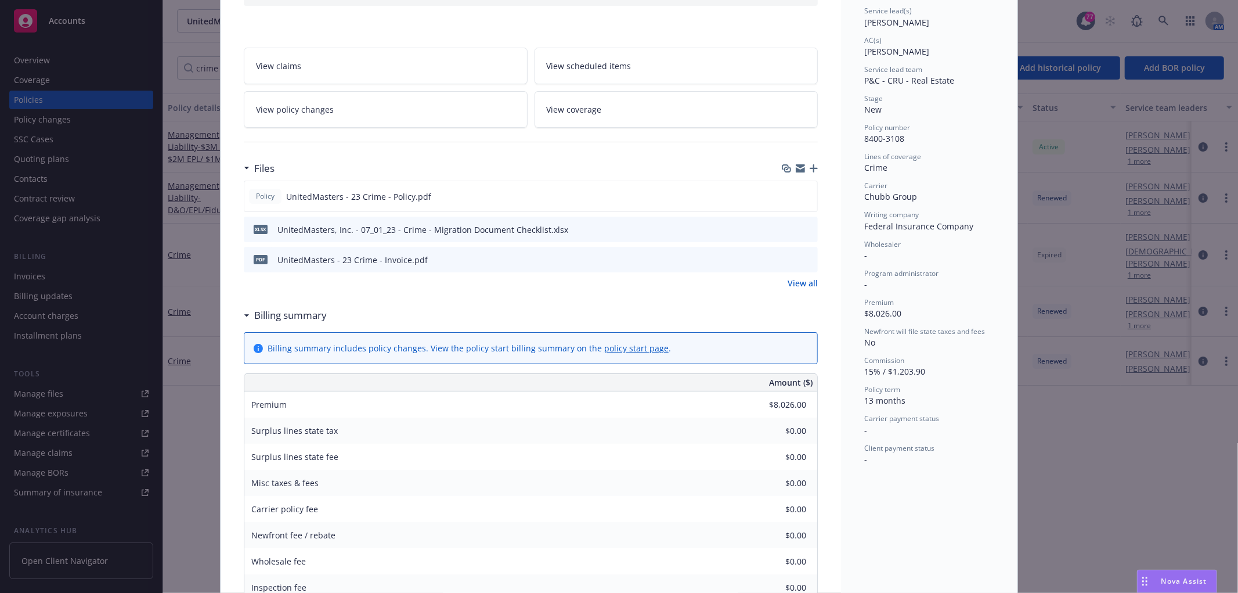
scroll to position [193, 0]
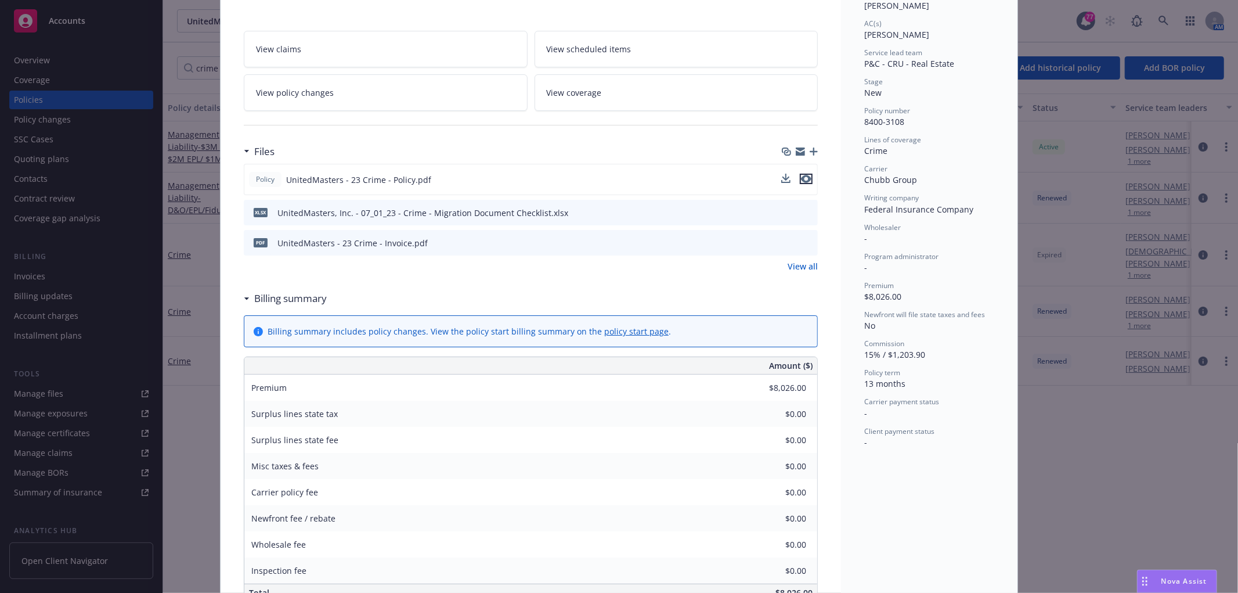
click at [801, 176] on icon "preview file" at bounding box center [806, 179] width 10 height 8
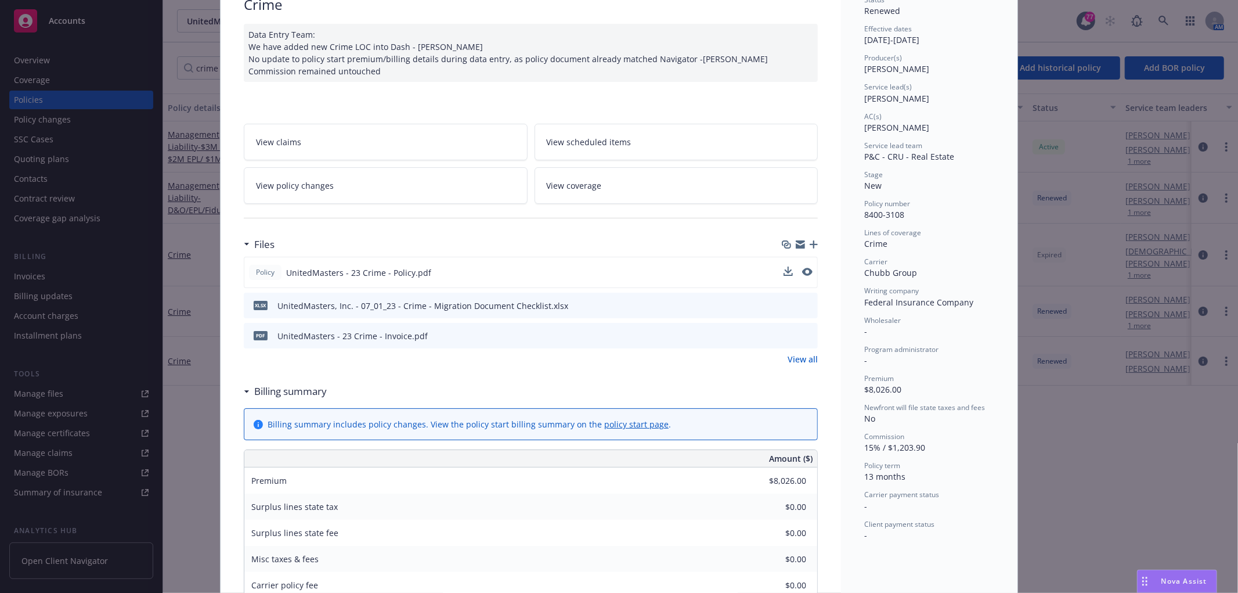
scroll to position [0, 0]
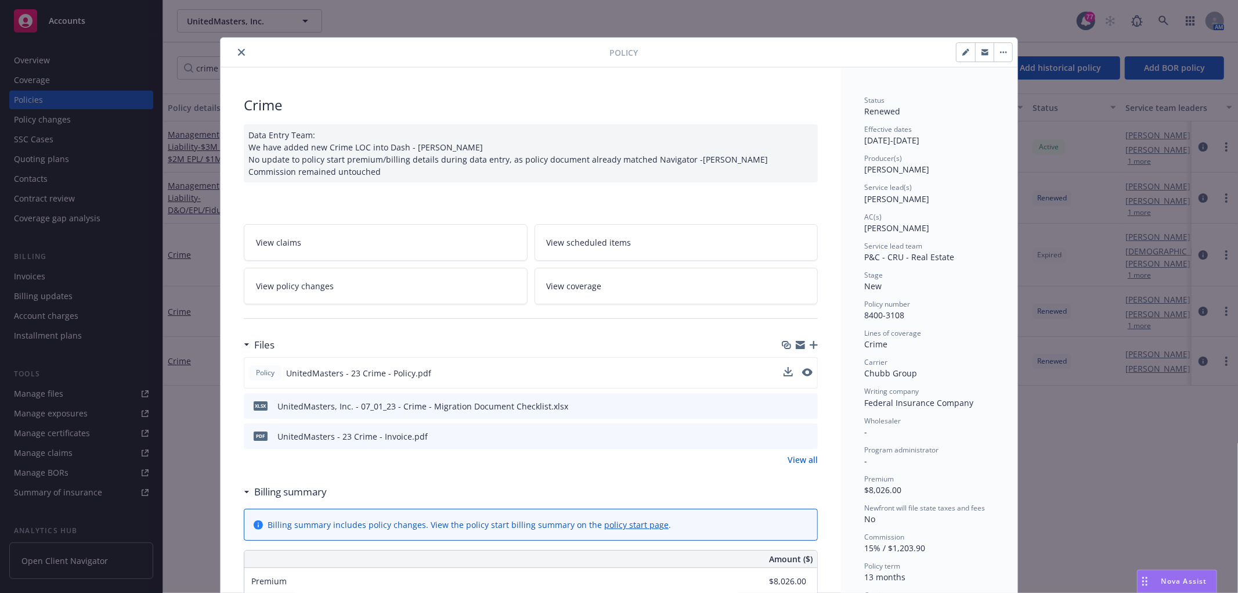
click at [240, 56] on button "close" at bounding box center [241, 52] width 14 height 14
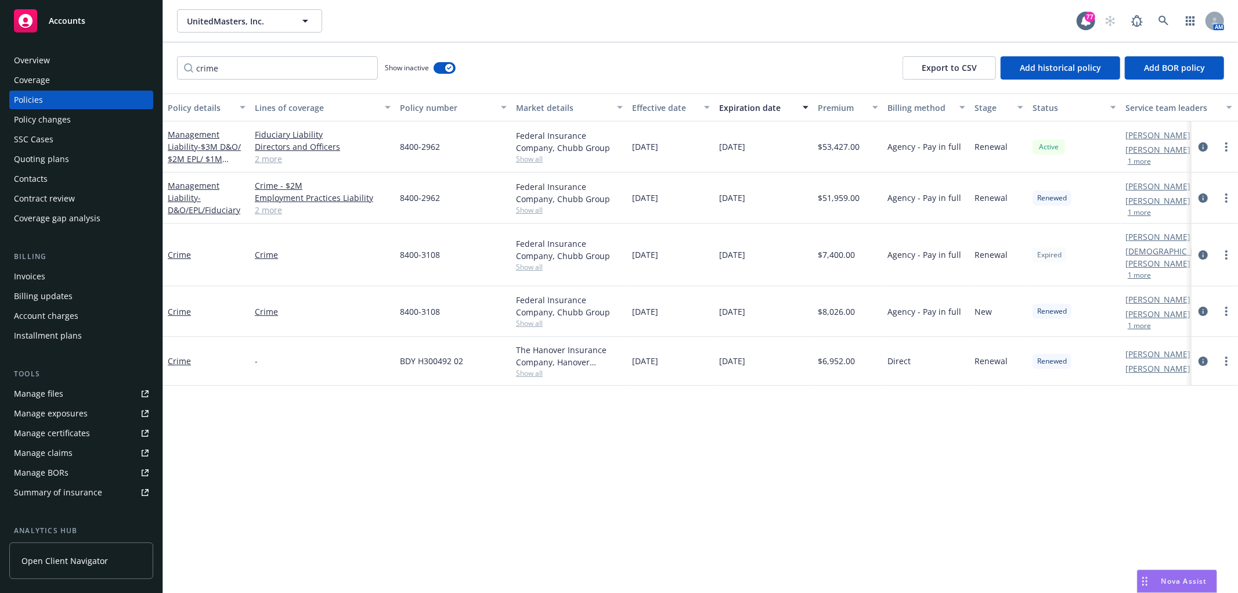
click at [50, 154] on div "Quoting plans" at bounding box center [41, 159] width 55 height 19
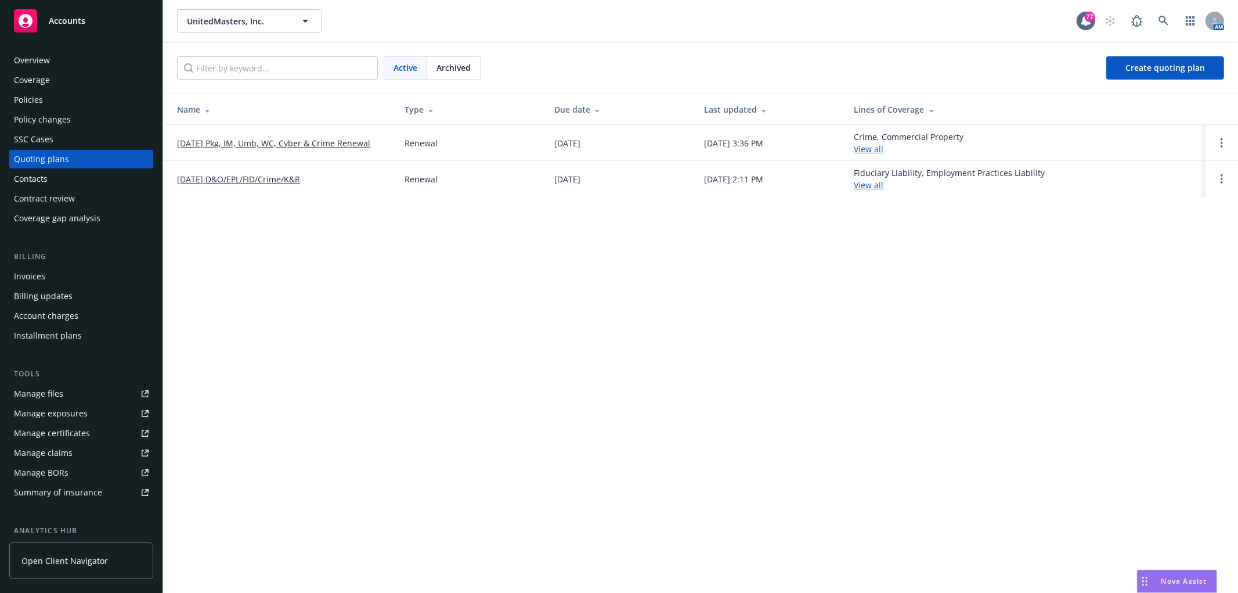
click at [300, 177] on link "08/01/25 D&O/EPL/FID/Crime/K&R" at bounding box center [238, 179] width 123 height 12
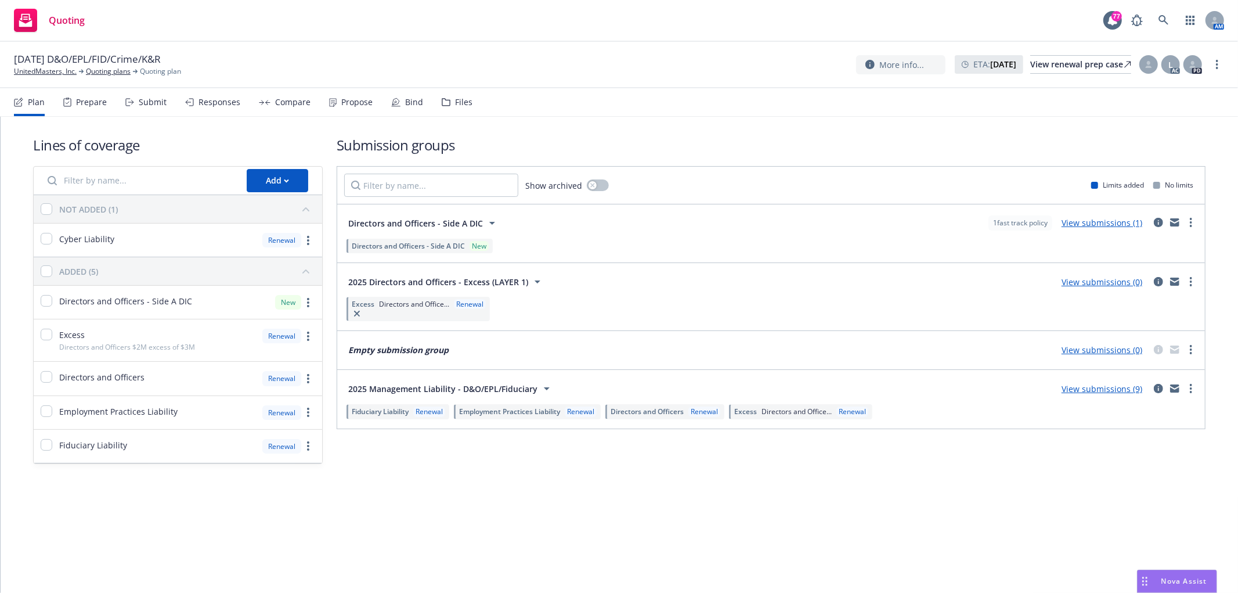
click at [397, 100] on div "Bind" at bounding box center [407, 102] width 32 height 28
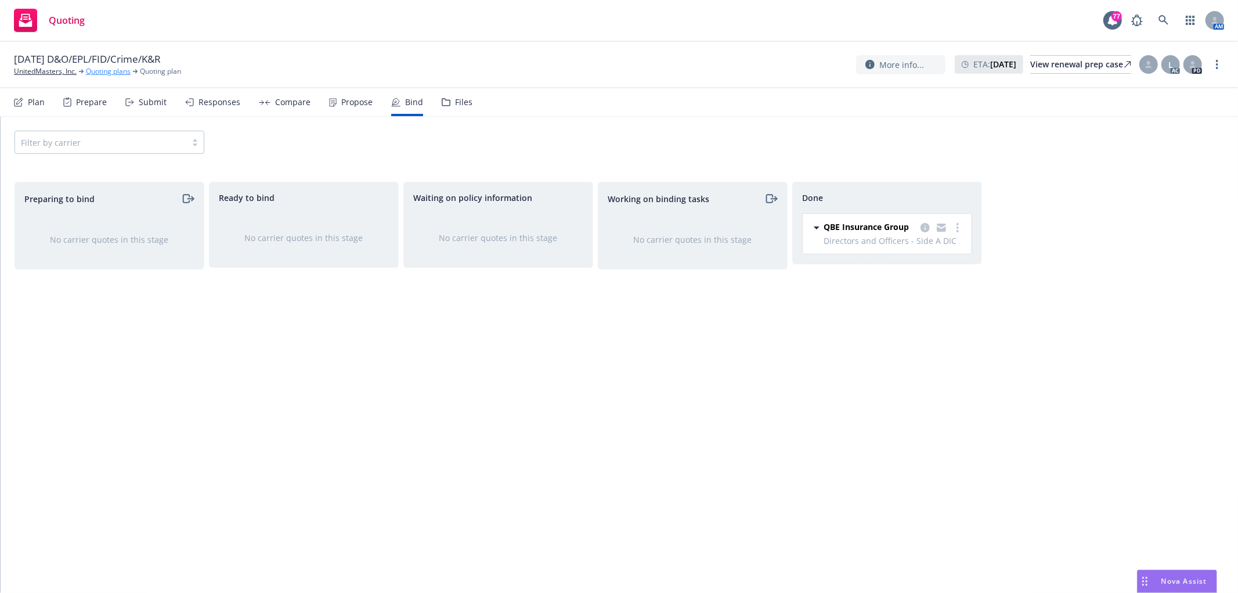
click at [95, 74] on link "Quoting plans" at bounding box center [108, 71] width 45 height 10
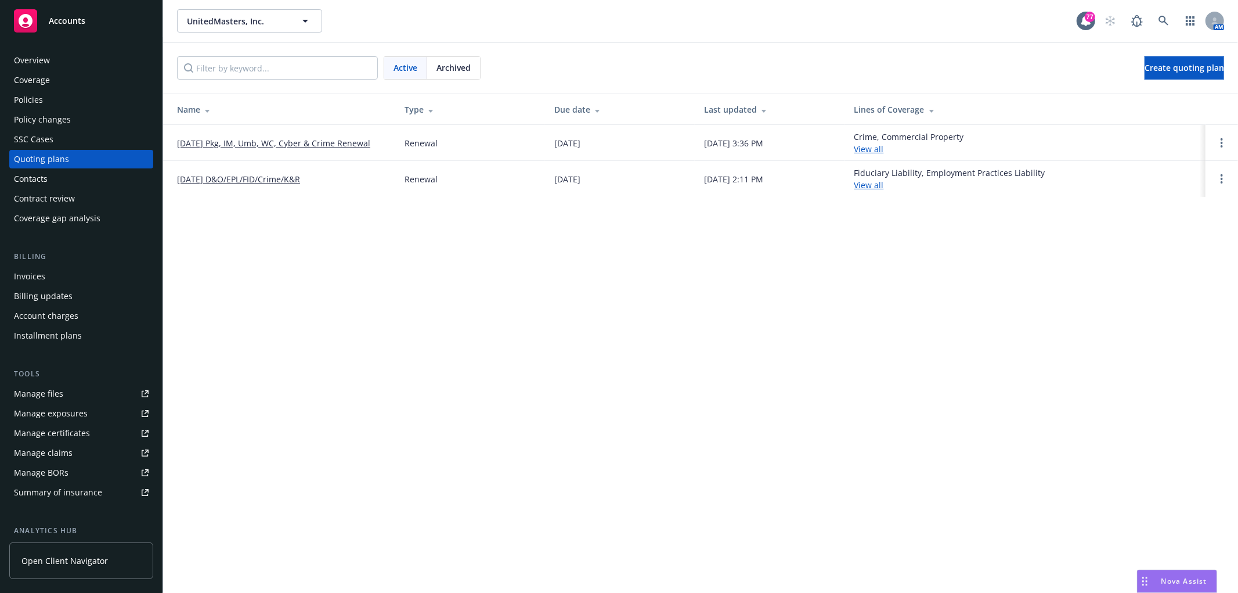
click at [59, 99] on div "Policies" at bounding box center [81, 100] width 135 height 19
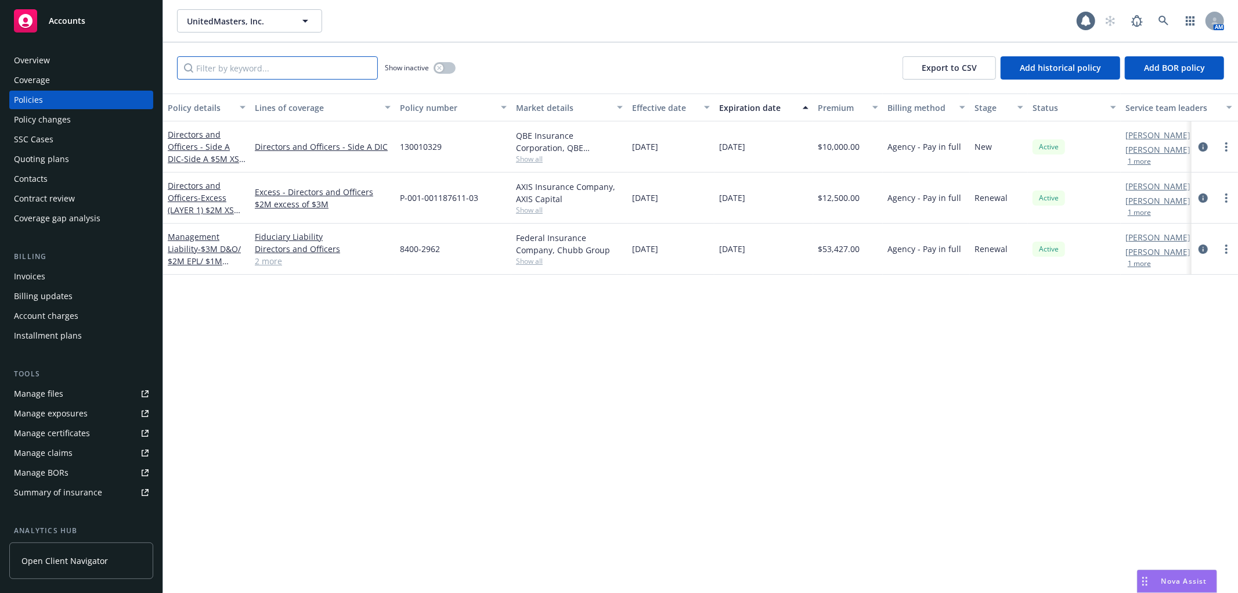
click at [306, 77] on input "Filter by keyword..." at bounding box center [277, 67] width 201 height 23
click at [451, 60] on div "Show inactive" at bounding box center [420, 67] width 71 height 23
click at [454, 67] on button "button" at bounding box center [445, 68] width 22 height 12
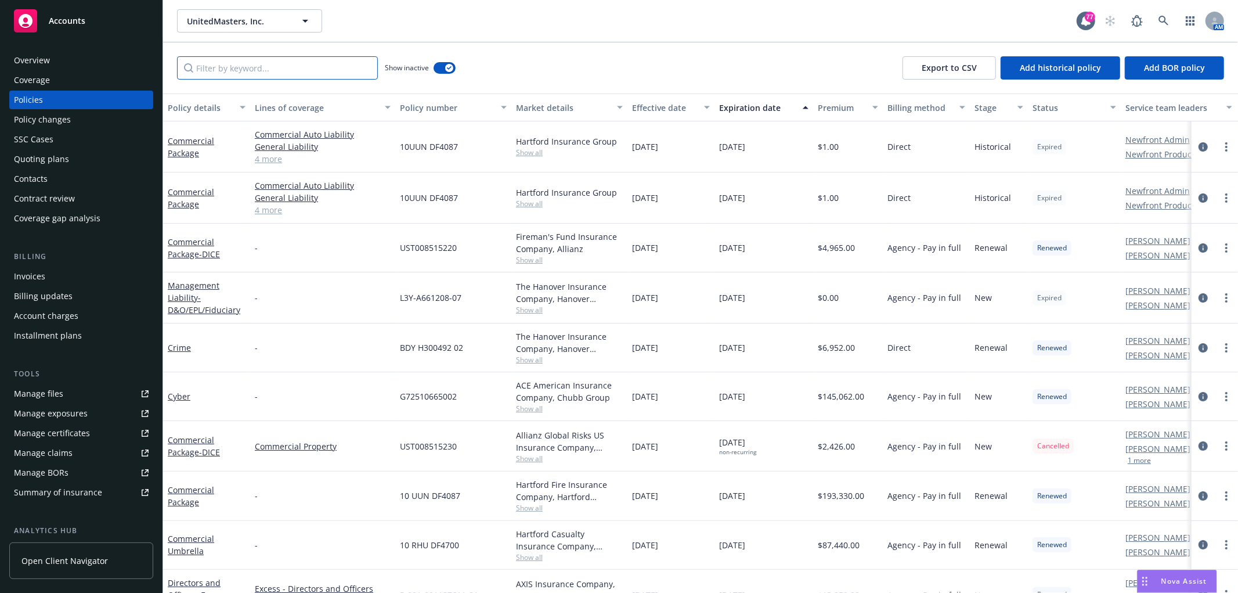
click at [315, 71] on input "Filter by keyword..." at bounding box center [277, 67] width 201 height 23
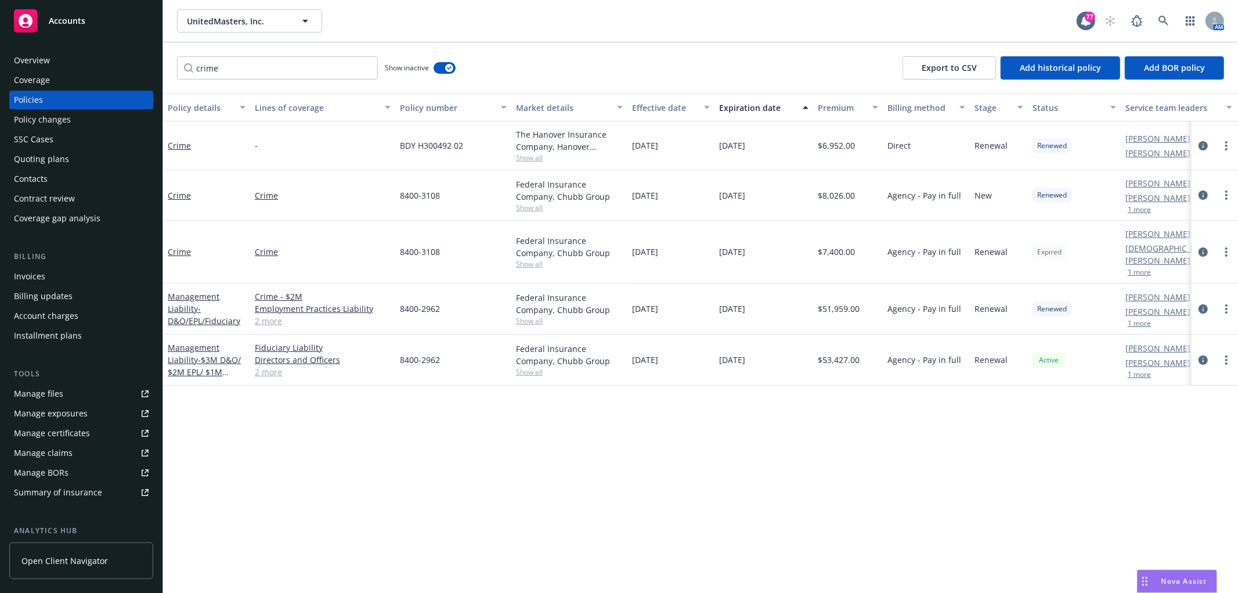
click at [658, 246] on span "[DATE]" at bounding box center [645, 252] width 26 height 12
drag, startPoint x: 679, startPoint y: 247, endPoint x: 791, endPoint y: 244, distance: 111.5
click at [791, 244] on div "Crime Crime 8400-3108 Federal Insurance Company, Chubb Group Show all 08/01/202…" at bounding box center [723, 252] width 1120 height 63
drag, startPoint x: 389, startPoint y: 239, endPoint x: 450, endPoint y: 235, distance: 60.5
click at [450, 235] on div "Crime Crime 8400-3108 Federal Insurance Company, Chubb Group Show all 08/01/202…" at bounding box center [723, 252] width 1120 height 63
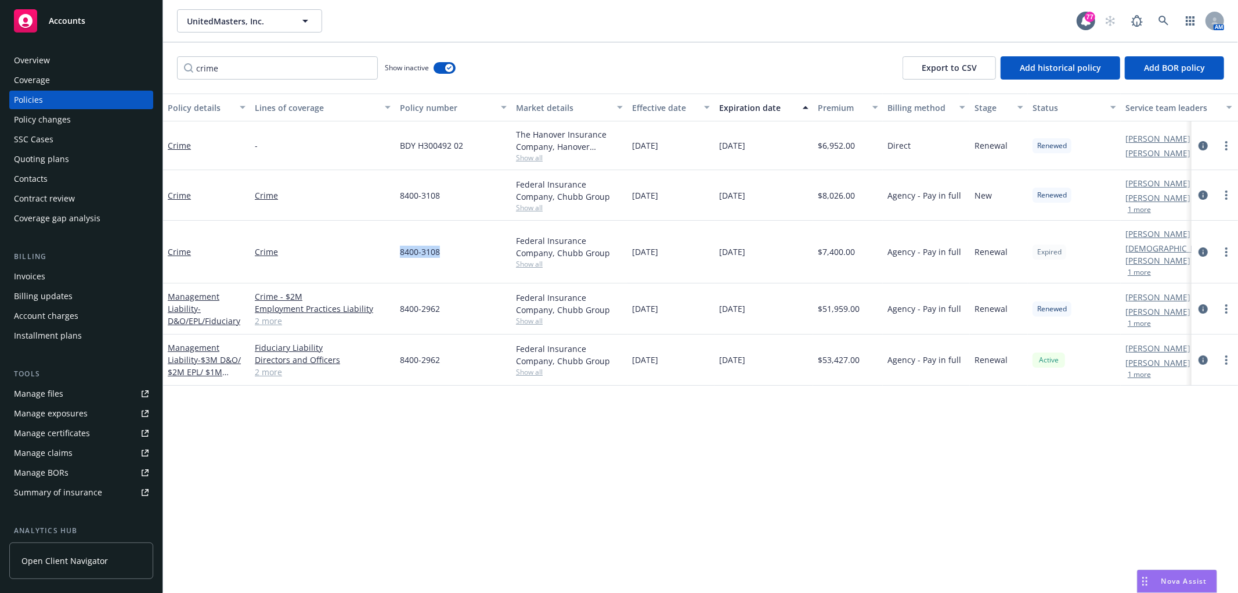
click at [1144, 269] on button "1 more" at bounding box center [1139, 272] width 23 height 7
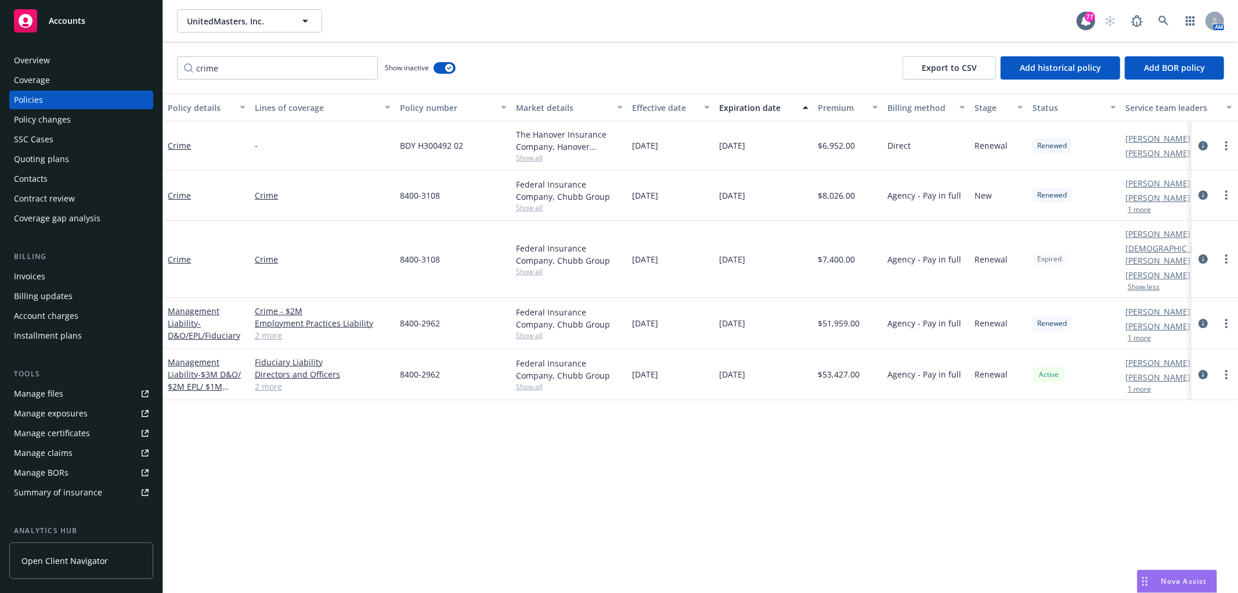
click at [270, 380] on link "2 more" at bounding box center [323, 386] width 136 height 12
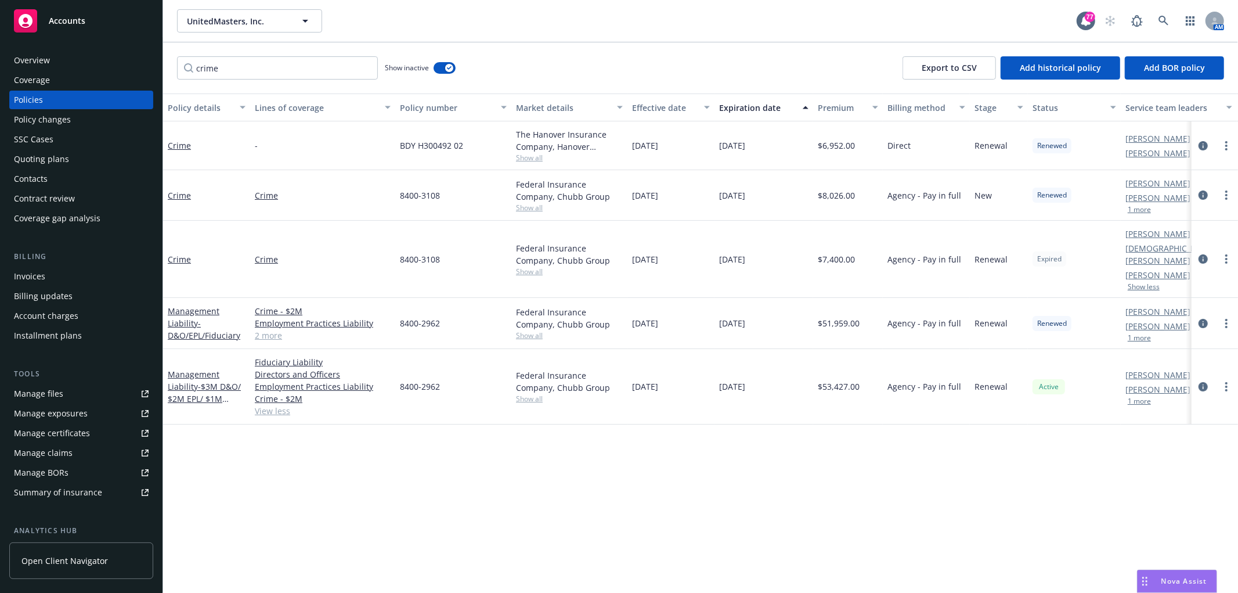
click at [1138, 398] on button "1 more" at bounding box center [1139, 401] width 23 height 7
click at [272, 329] on link "2 more" at bounding box center [323, 335] width 136 height 12
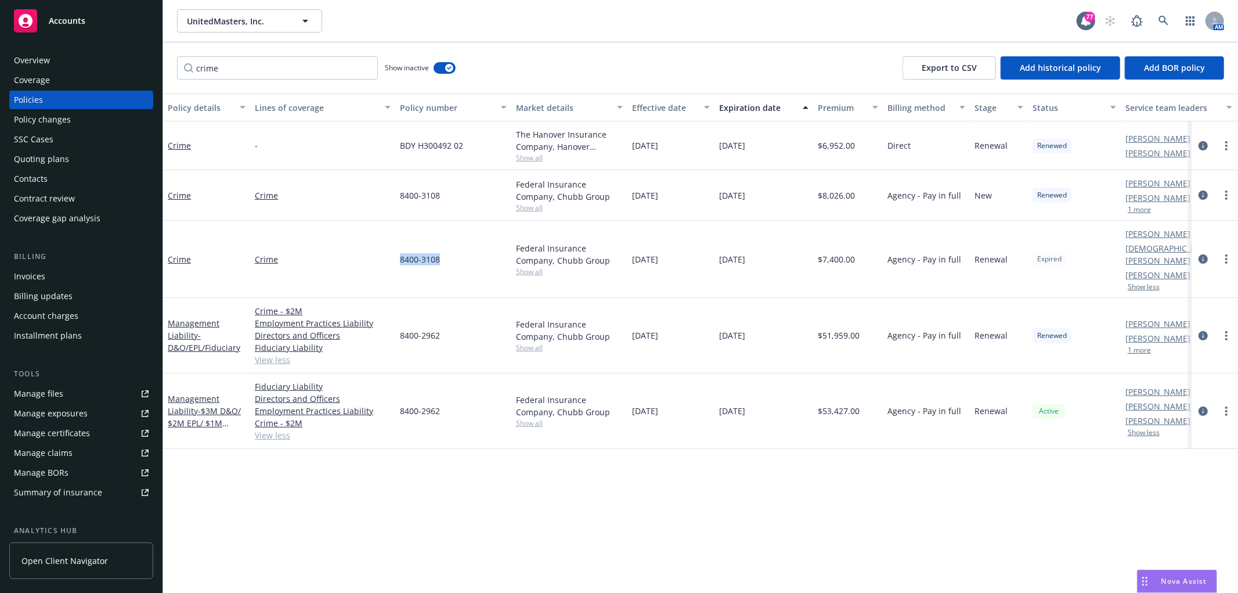
drag, startPoint x: 395, startPoint y: 251, endPoint x: 449, endPoint y: 251, distance: 54.0
click at [449, 251] on div "8400-3108" at bounding box center [453, 259] width 116 height 77
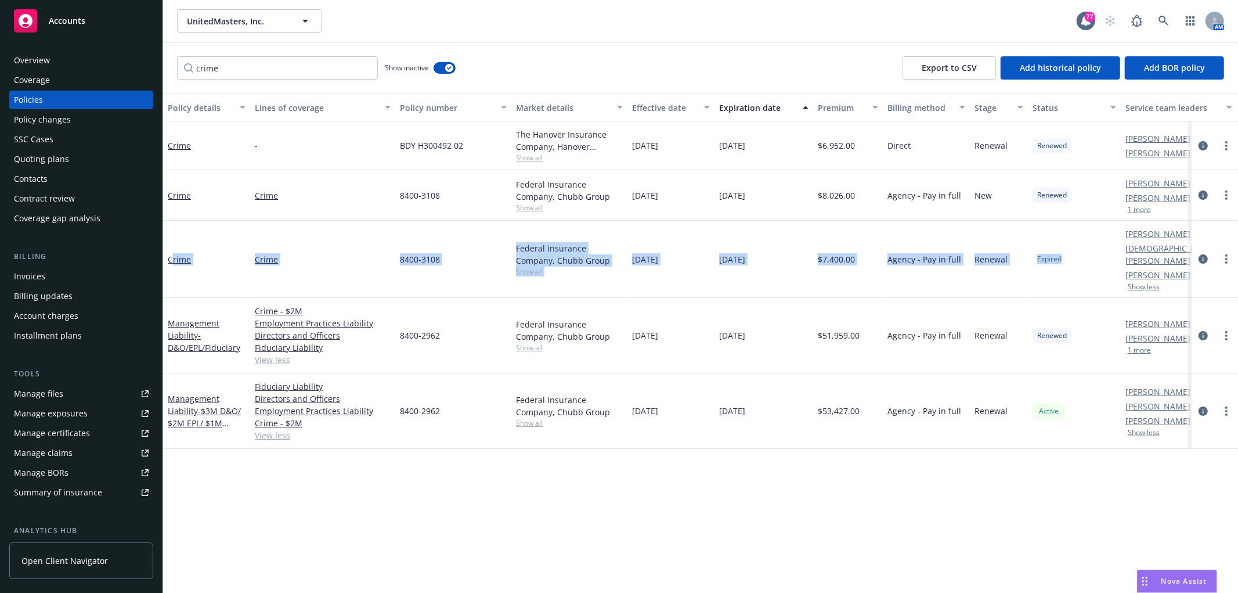
drag, startPoint x: 171, startPoint y: 230, endPoint x: 1067, endPoint y: 253, distance: 896.5
click at [1067, 253] on div "Crime Crime 8400-3108 Federal Insurance Company, Chubb Group Show all 08/01/202…" at bounding box center [723, 259] width 1120 height 77
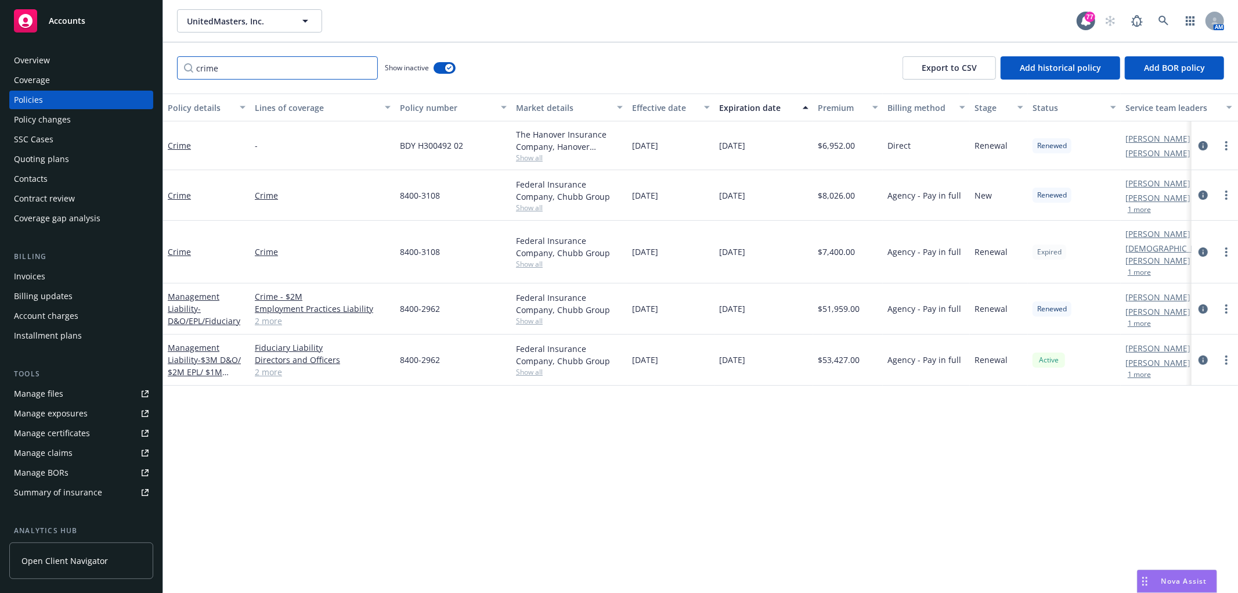
drag, startPoint x: 259, startPoint y: 77, endPoint x: 177, endPoint y: 78, distance: 82.4
click at [177, 78] on div "crime" at bounding box center [277, 67] width 201 height 23
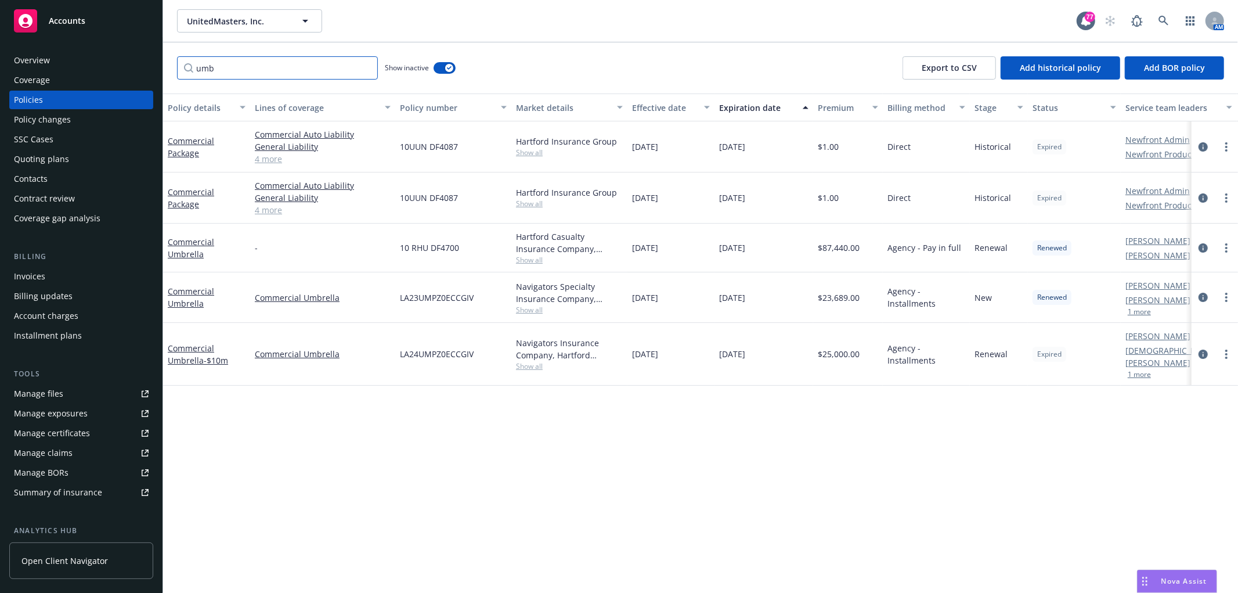
click at [239, 74] on input "umb" at bounding box center [277, 67] width 201 height 23
click at [775, 104] on div "Expiration date" at bounding box center [757, 108] width 77 height 12
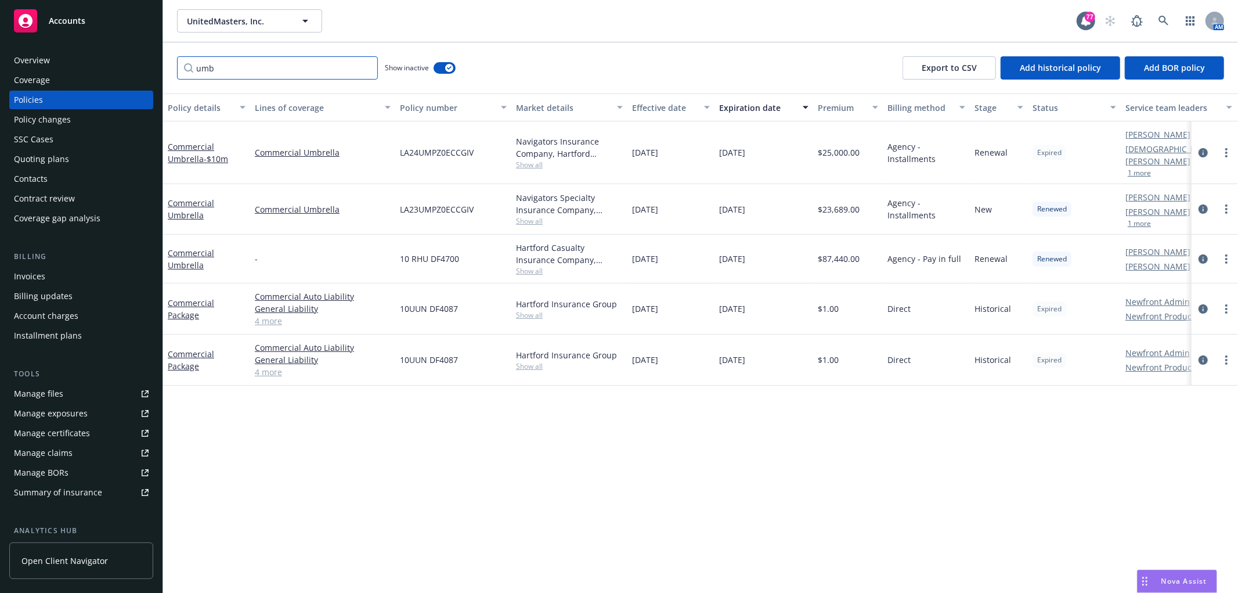
drag, startPoint x: 248, startPoint y: 76, endPoint x: 83, endPoint y: 71, distance: 164.9
click at [88, 76] on div "Accounts Overview Coverage Policies Policy changes SSC Cases Quoting plans Cont…" at bounding box center [619, 296] width 1238 height 593
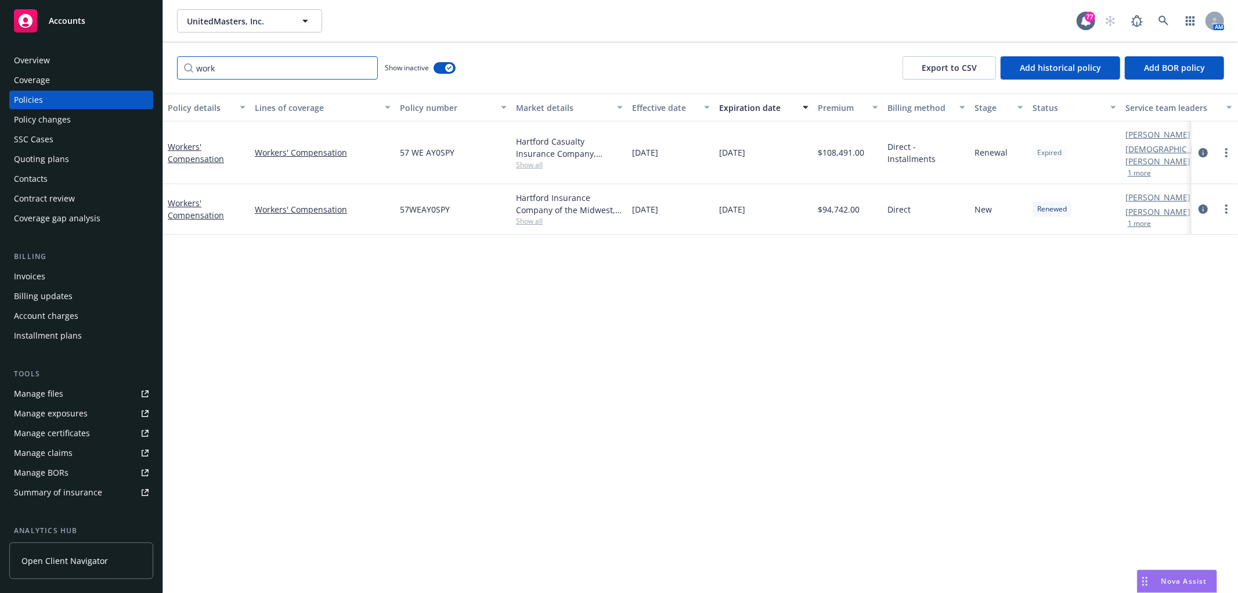
type input "work"
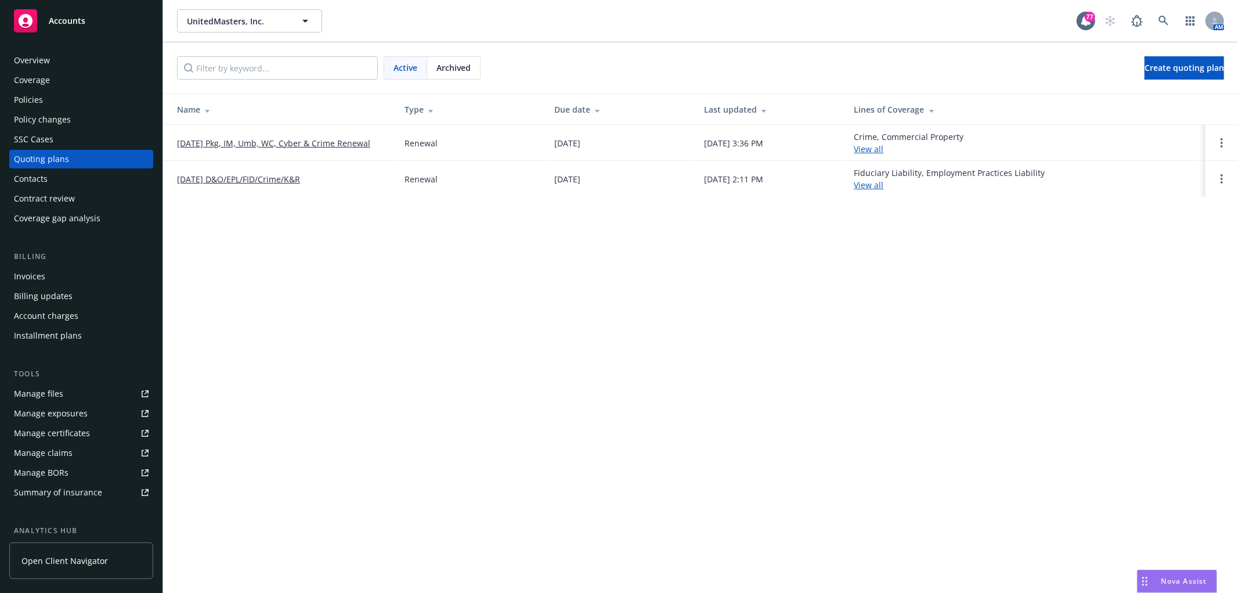
click at [212, 143] on link "[DATE] Pkg, IM, Umb, WC, Cyber & Crime Renewal" at bounding box center [273, 143] width 193 height 12
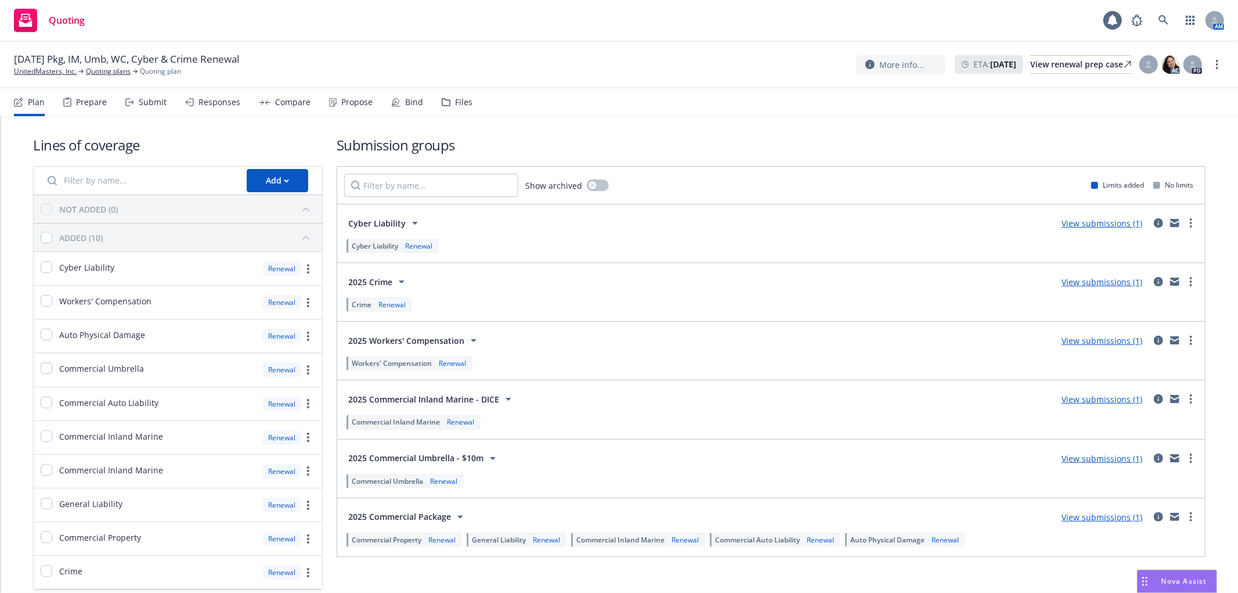
click at [405, 98] on div "Bind" at bounding box center [414, 102] width 18 height 9
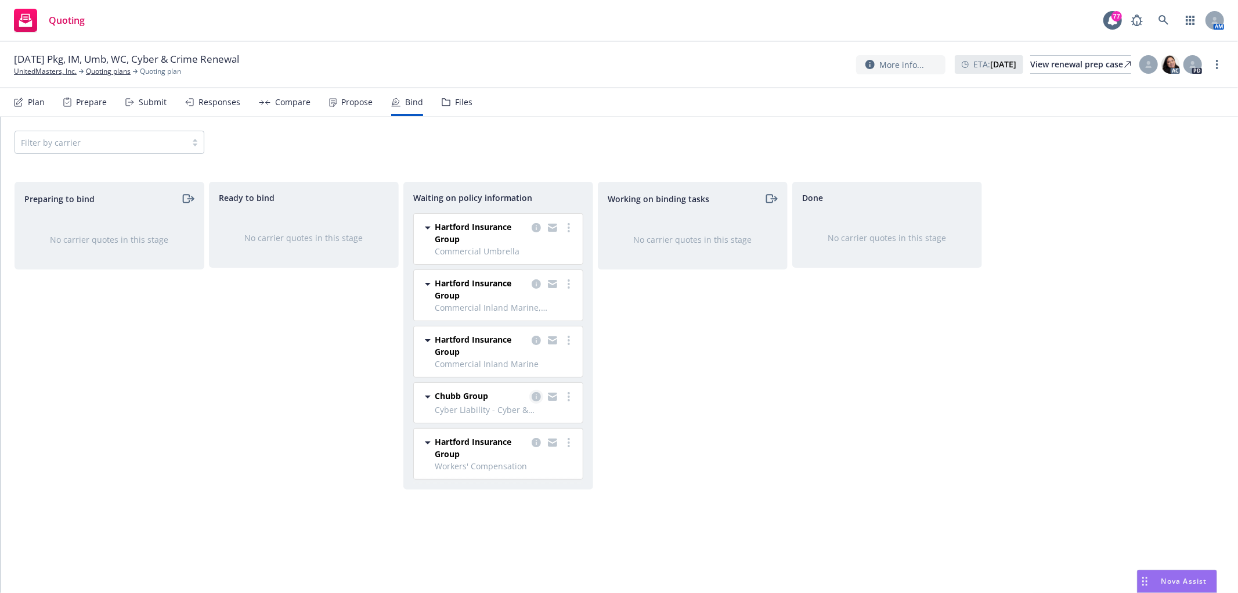
click at [536, 396] on icon "copy logging email" at bounding box center [536, 396] width 9 height 9
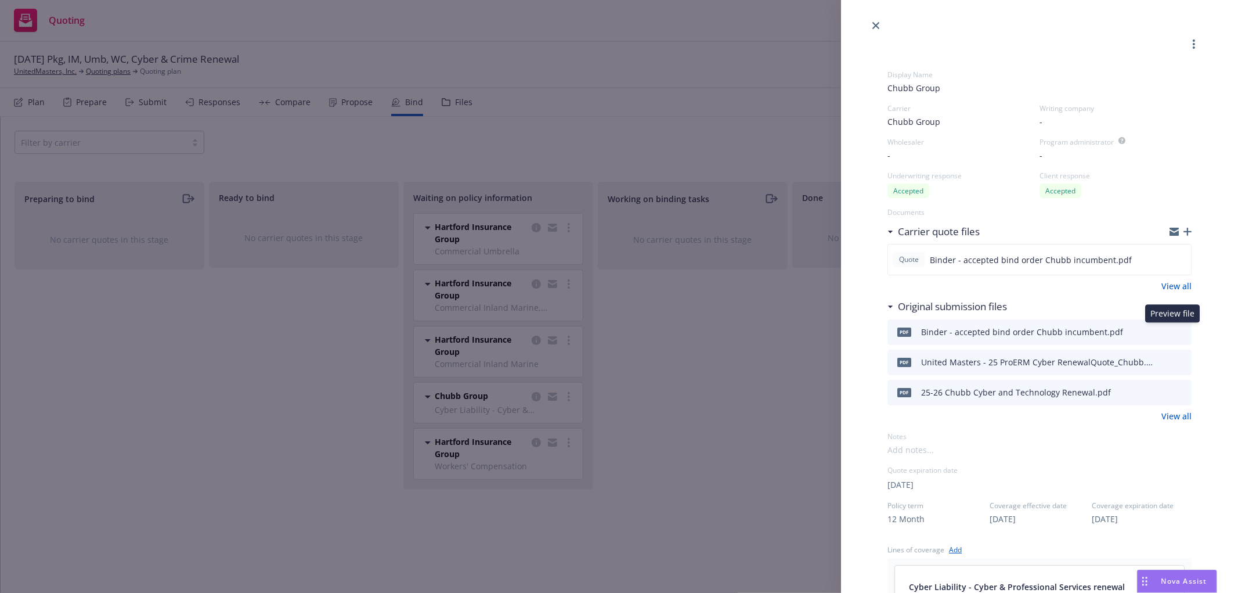
click at [1175, 332] on icon "preview file" at bounding box center [1180, 331] width 10 height 8
click at [1172, 323] on div "pdf Binder - accepted bind order Chubb incumbent.pdf" at bounding box center [1039, 332] width 304 height 26
click at [1175, 329] on icon "preview file" at bounding box center [1180, 331] width 10 height 8
click at [873, 24] on icon "close" at bounding box center [875, 25] width 7 height 7
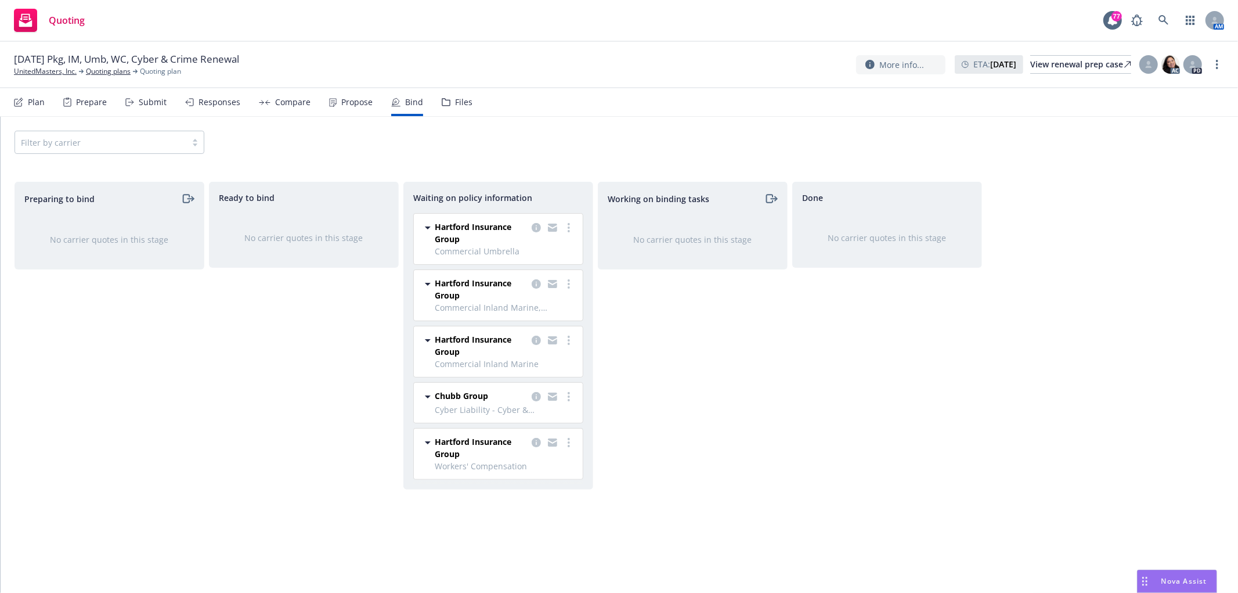
click at [706, 49] on div "08/01/25 Pkg, IM, Umb, WC, Cyber & Crime Renewal UnitedMasters, Inc. Quoting pl…" at bounding box center [619, 65] width 1238 height 46
click at [26, 98] on div "Plan" at bounding box center [29, 102] width 31 height 28
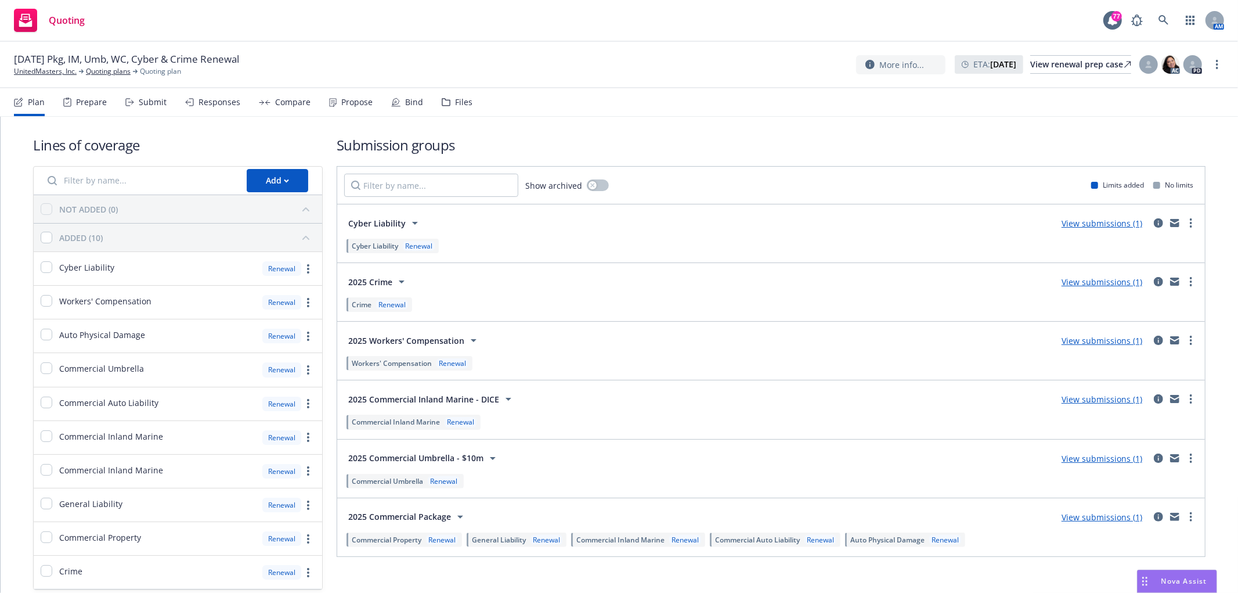
click at [774, 310] on div "Crime Renewal" at bounding box center [771, 304] width 854 height 20
click at [1154, 280] on icon "circleInformation" at bounding box center [1158, 281] width 9 height 9
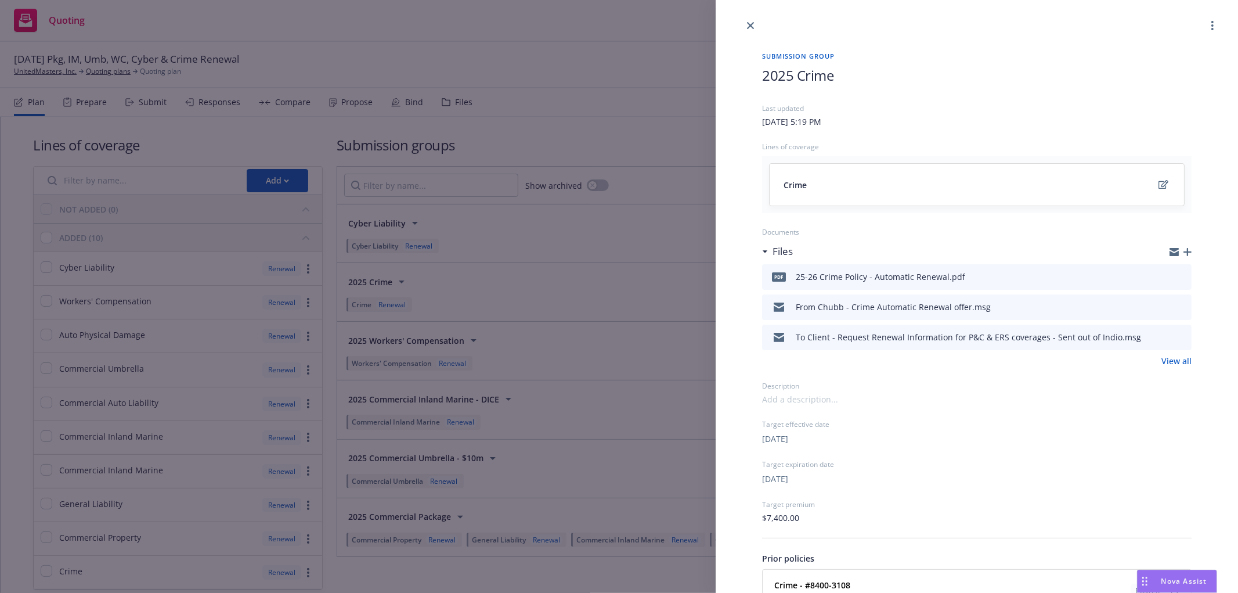
click at [1161, 359] on link "View all" at bounding box center [1176, 361] width 30 height 12
click at [751, 24] on icon "close" at bounding box center [750, 25] width 7 height 7
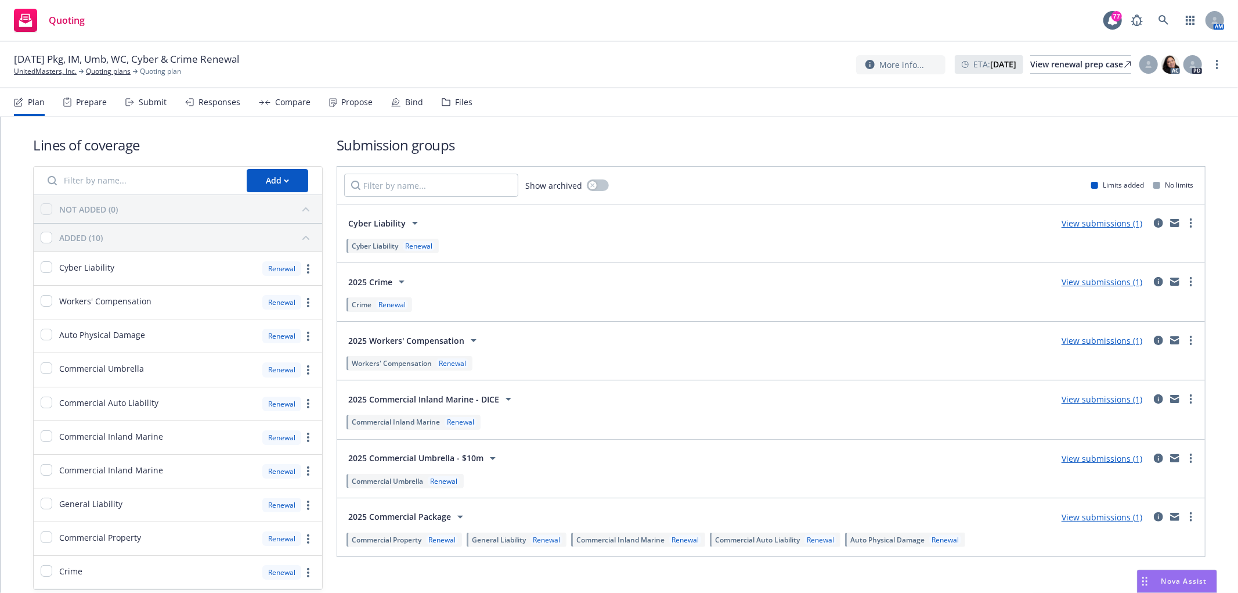
click at [409, 100] on div "Bind" at bounding box center [414, 102] width 18 height 9
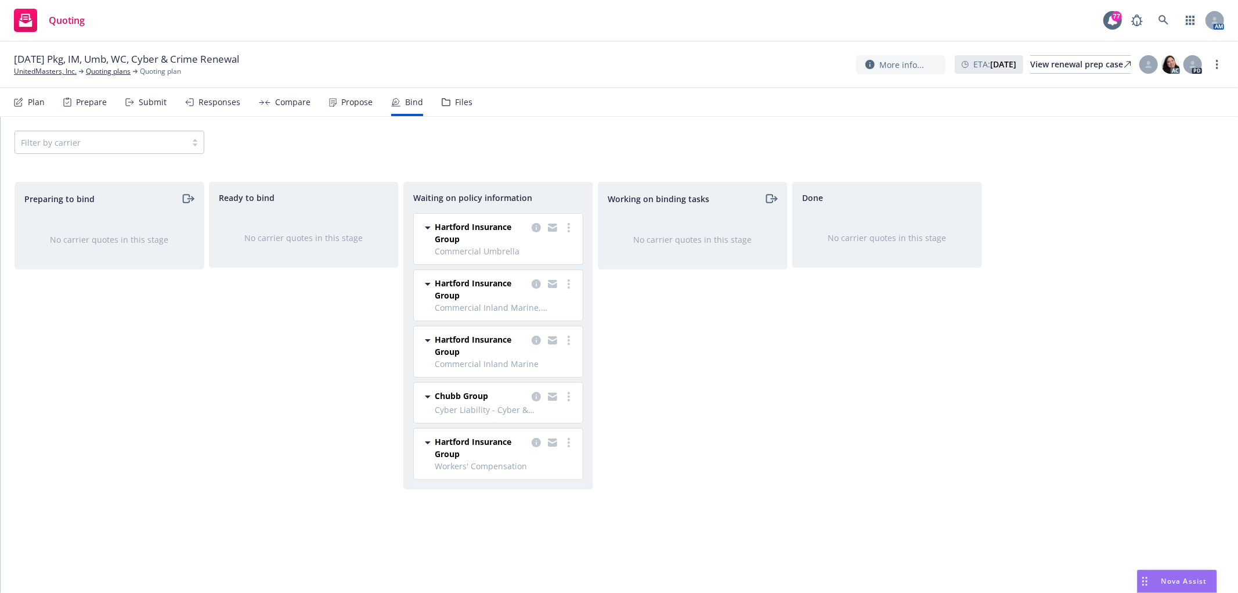
click at [366, 102] on div "Propose" at bounding box center [356, 102] width 31 height 9
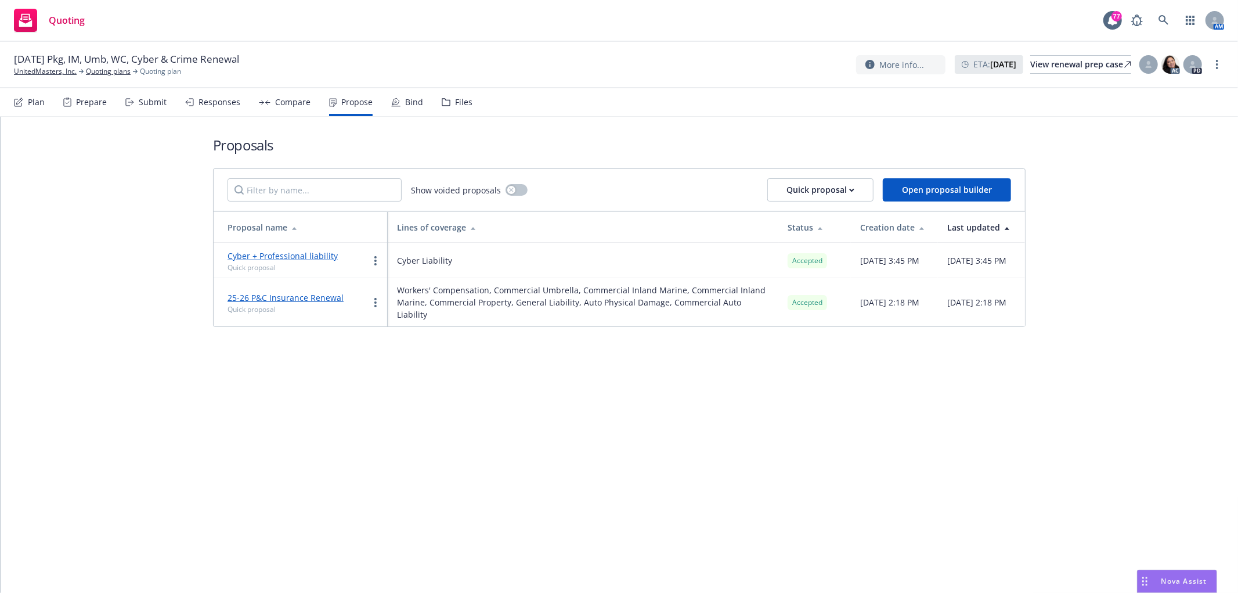
click at [226, 107] on div "Responses" at bounding box center [212, 102] width 55 height 28
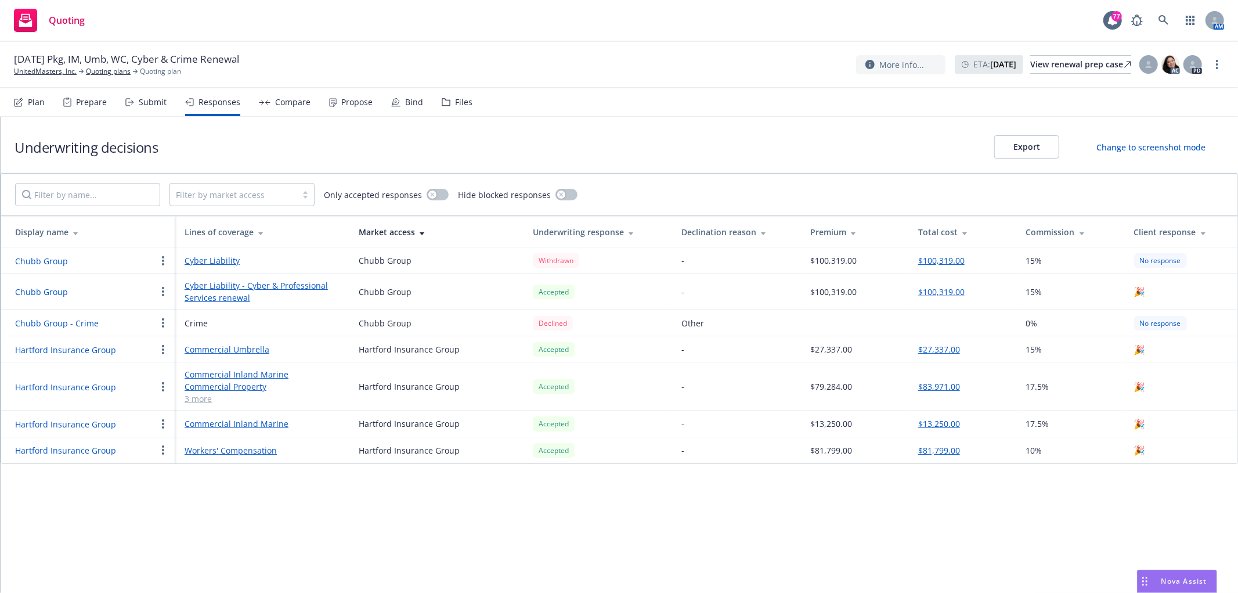
click at [61, 322] on button "Chubb Group - Crime" at bounding box center [57, 323] width 84 height 12
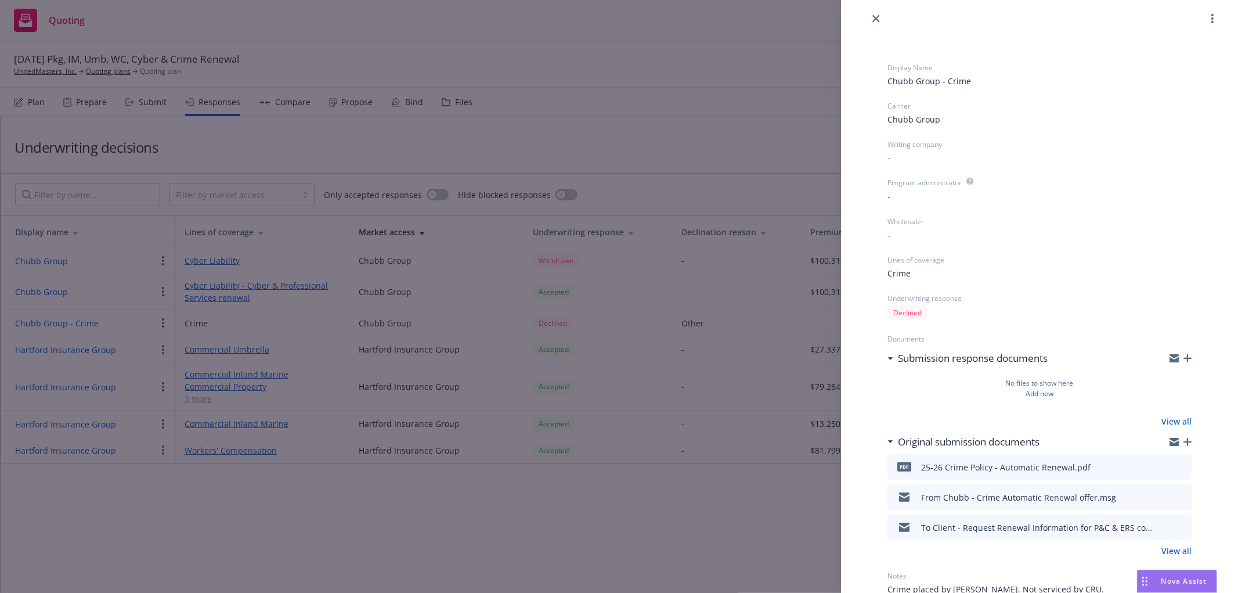
scroll to position [9, 0]
click at [876, 17] on icon "close" at bounding box center [875, 16] width 7 height 7
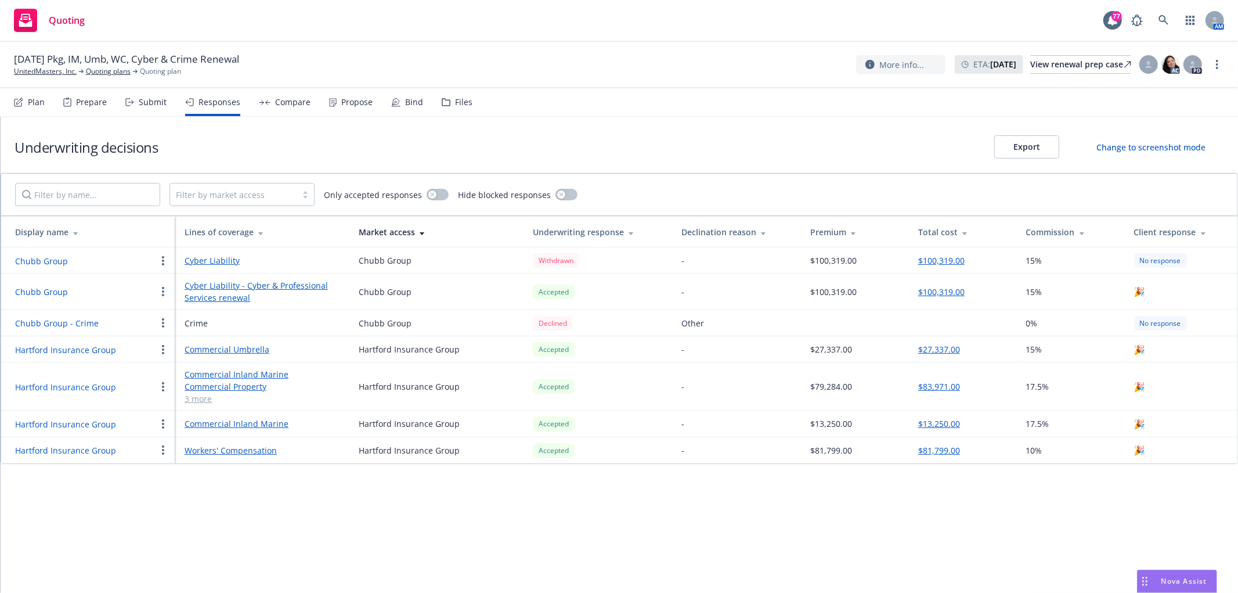
click at [49, 322] on button "Chubb Group - Crime" at bounding box center [57, 323] width 84 height 12
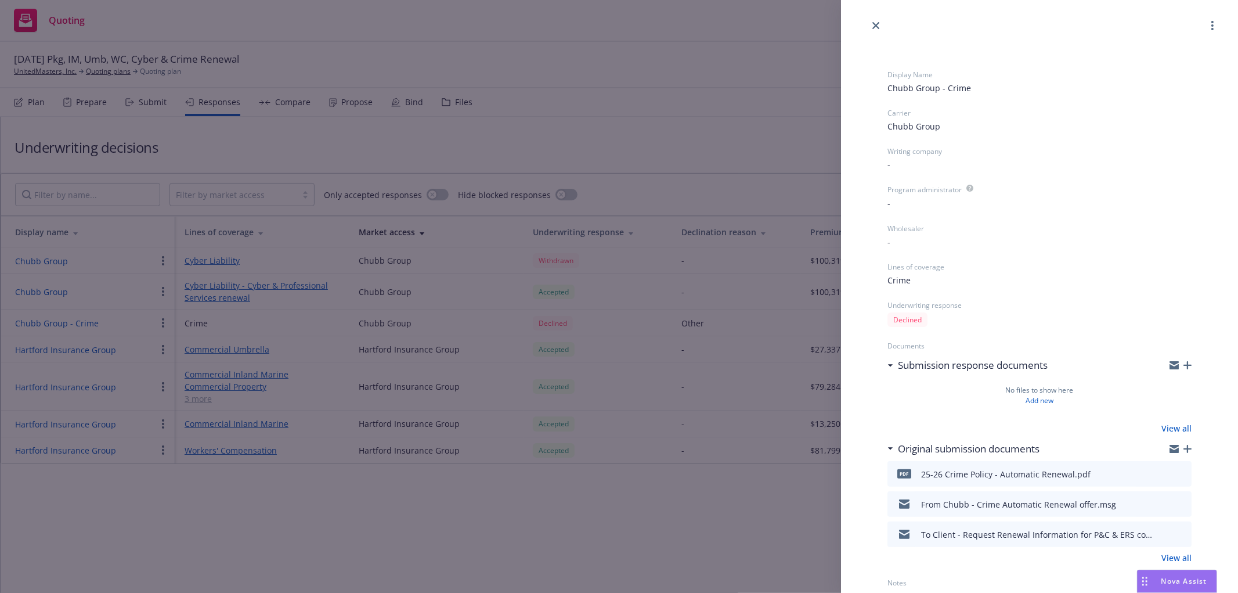
scroll to position [9, 0]
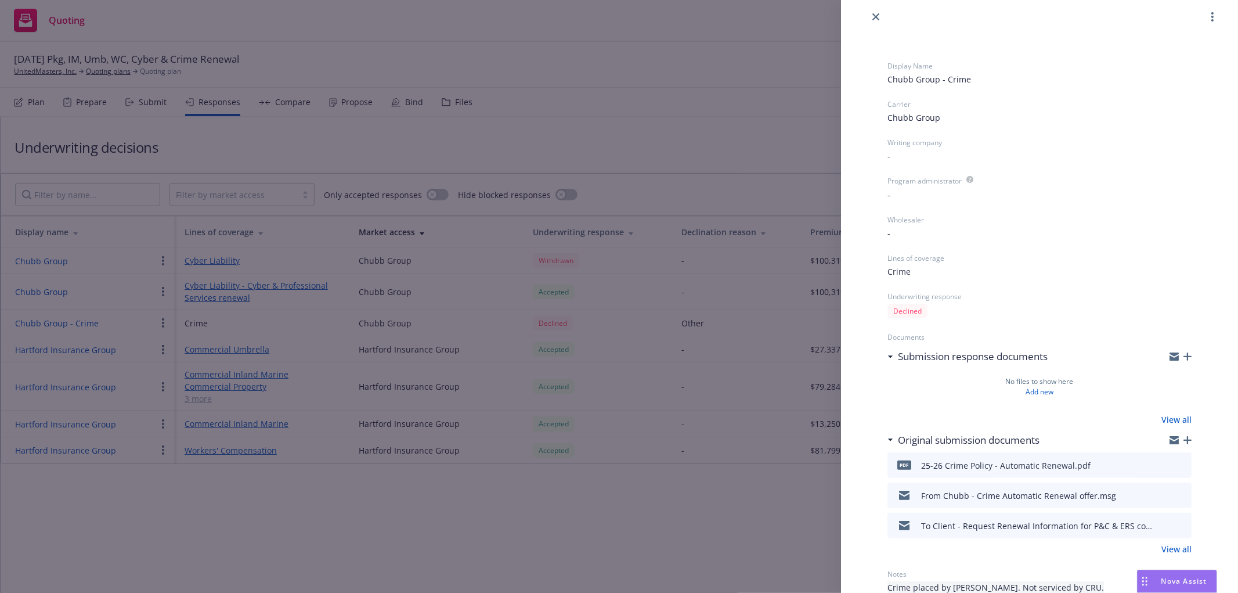
drag, startPoint x: 1065, startPoint y: 579, endPoint x: 890, endPoint y: 589, distance: 175.6
click at [915, 590] on div "Notes Crime placed by ERS. Not serviced by CRU." at bounding box center [1039, 581] width 304 height 24
click at [872, 16] on icon "close" at bounding box center [875, 16] width 7 height 7
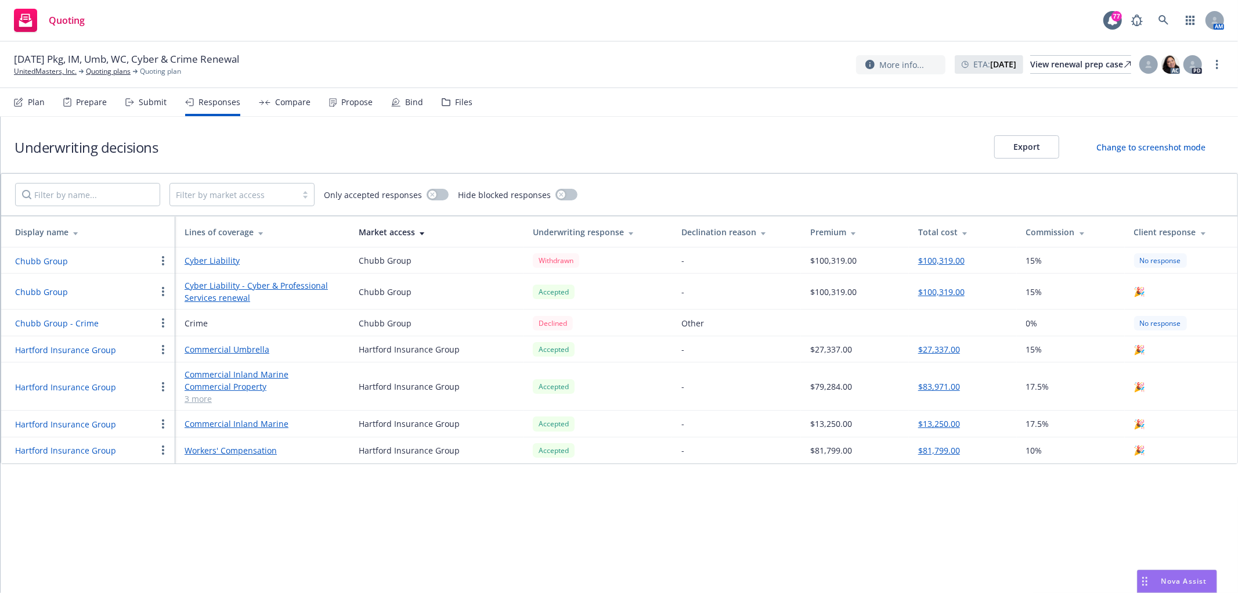
click at [42, 92] on div "Plan" at bounding box center [29, 102] width 31 height 28
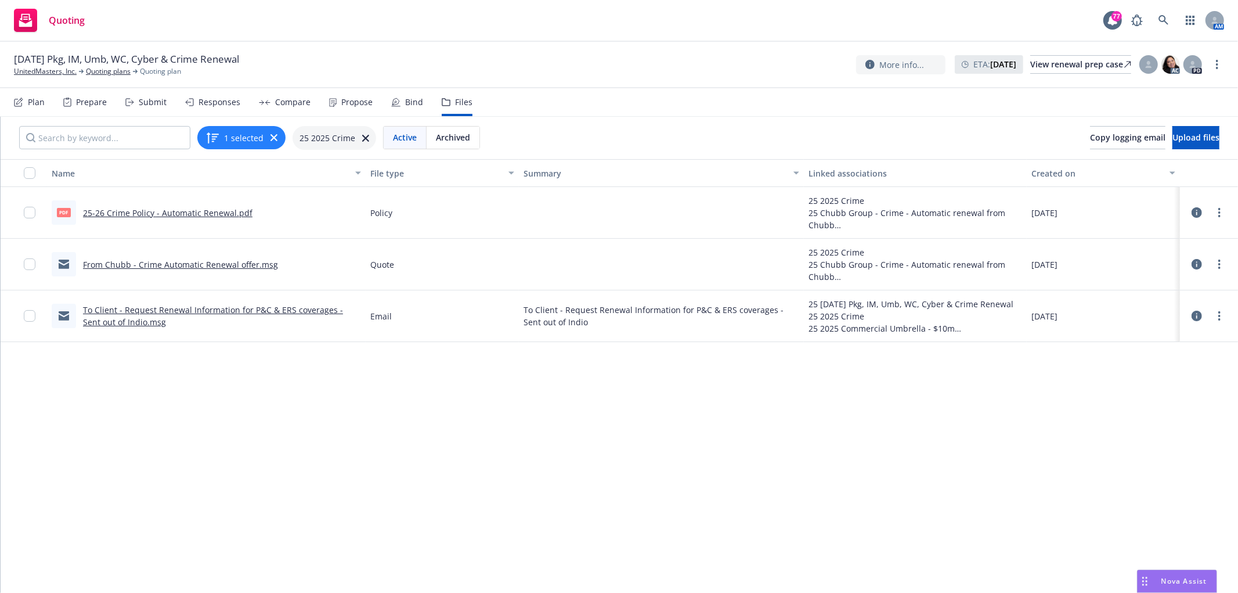
click at [362, 137] on icon at bounding box center [365, 138] width 7 height 7
